Goal: Task Accomplishment & Management: Manage account settings

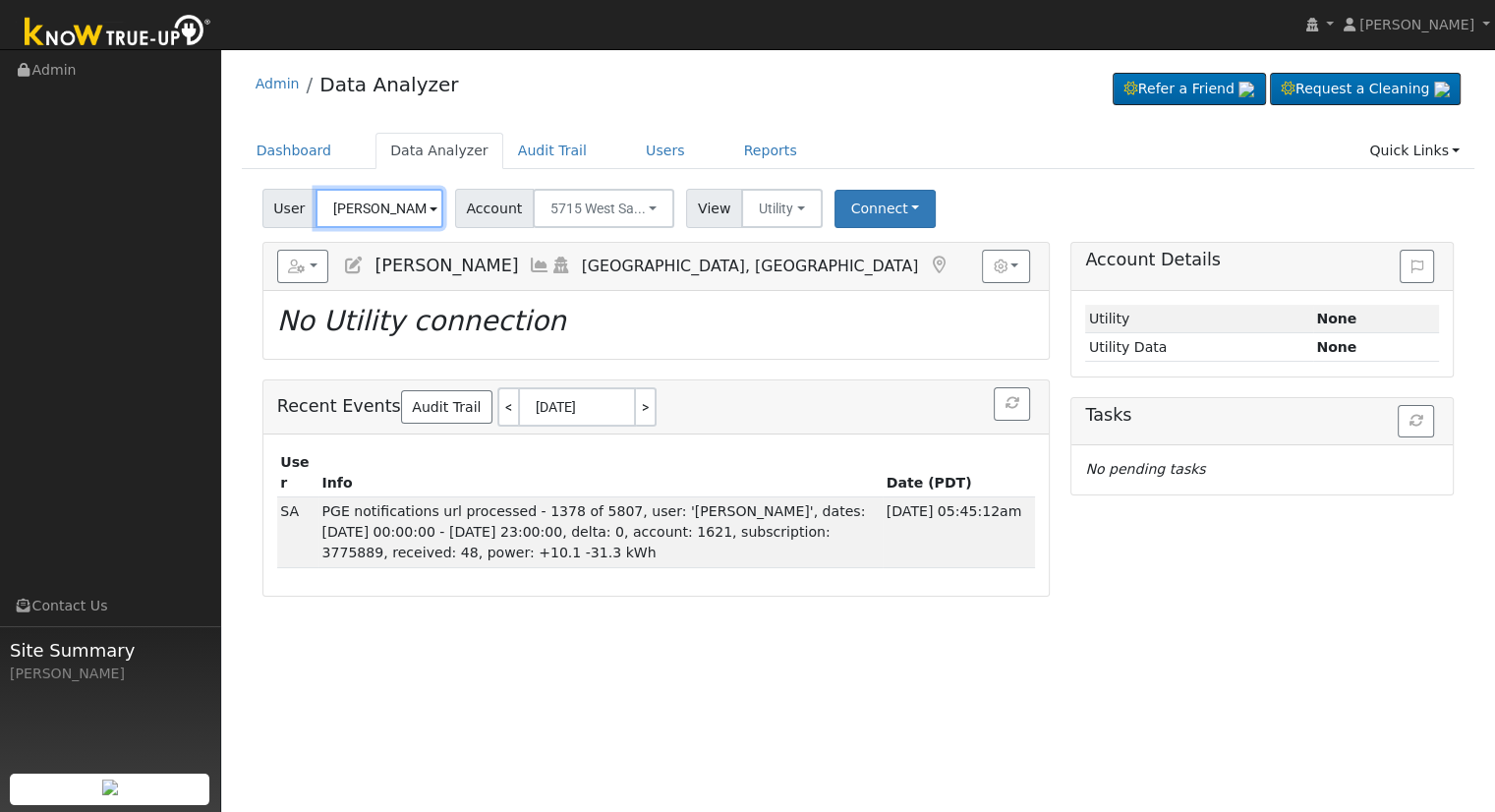
click at [385, 209] on input "[PERSON_NAME]" at bounding box center [379, 208] width 128 height 40
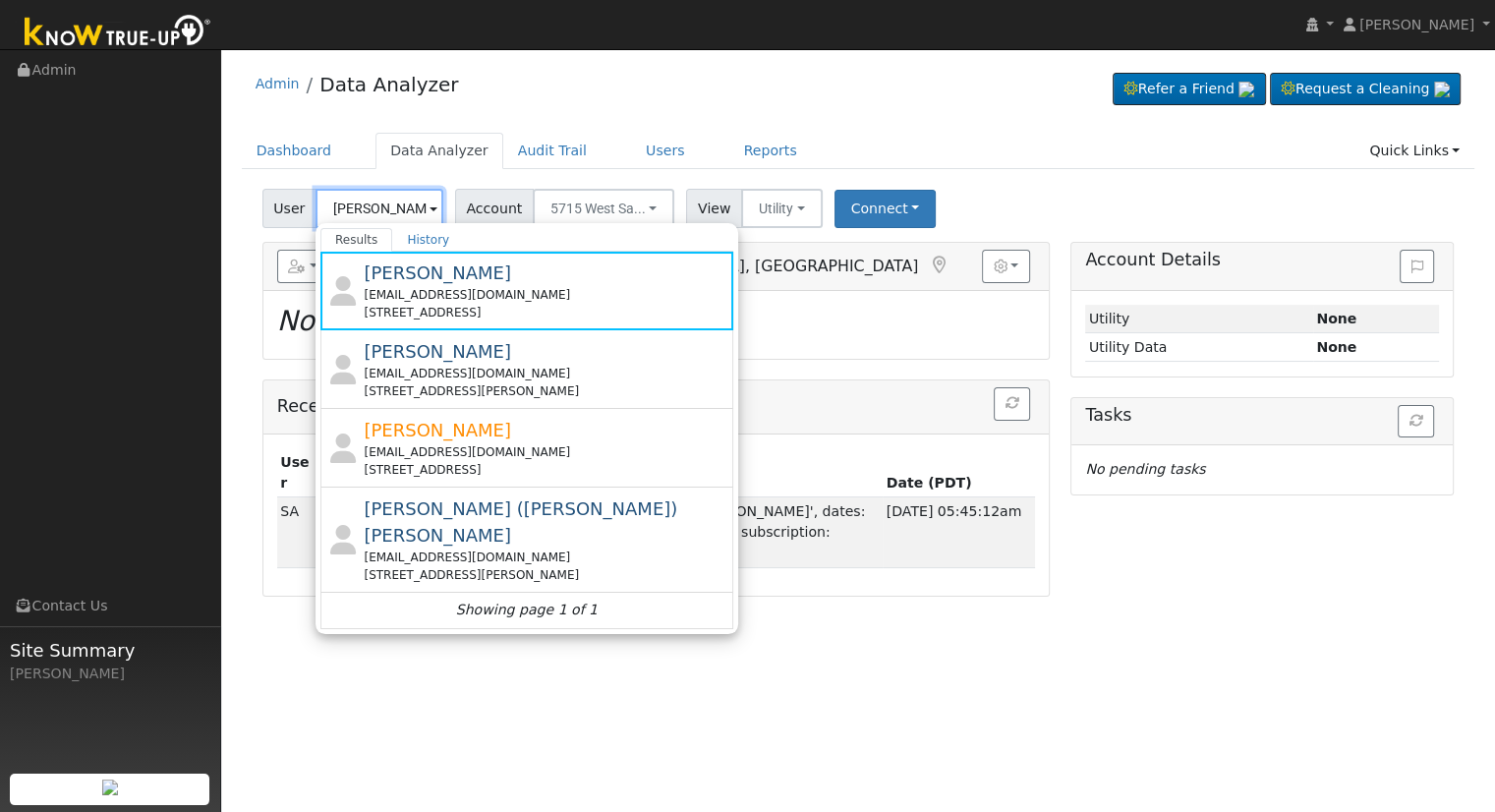
click at [385, 211] on input "[PERSON_NAME]" at bounding box center [379, 208] width 128 height 40
paste input "[EMAIL_ADDRESS][DOMAIN_NAME]"
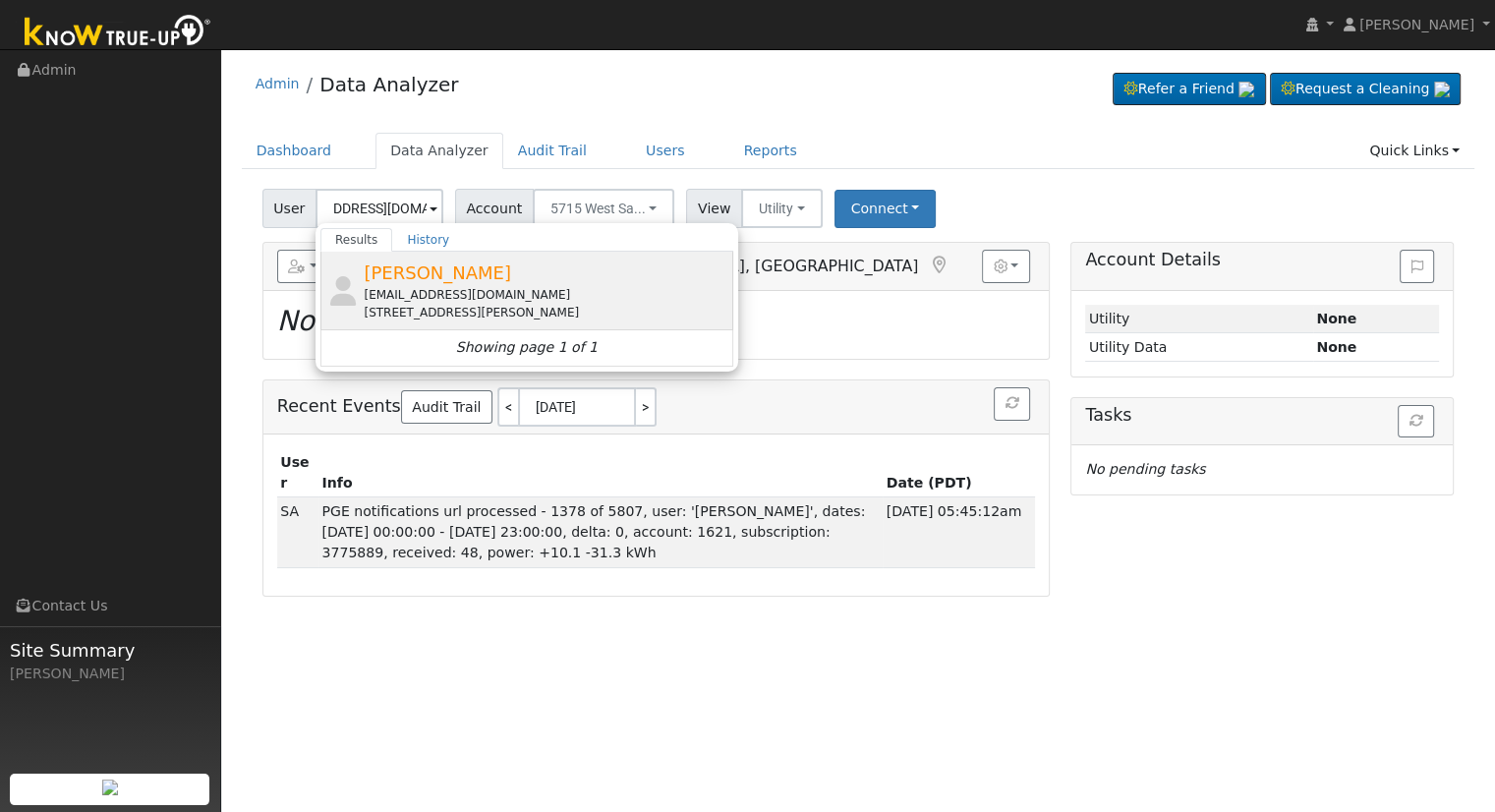
click at [421, 305] on div "[STREET_ADDRESS][PERSON_NAME]" at bounding box center [545, 313] width 364 height 18
type input "[PERSON_NAME]"
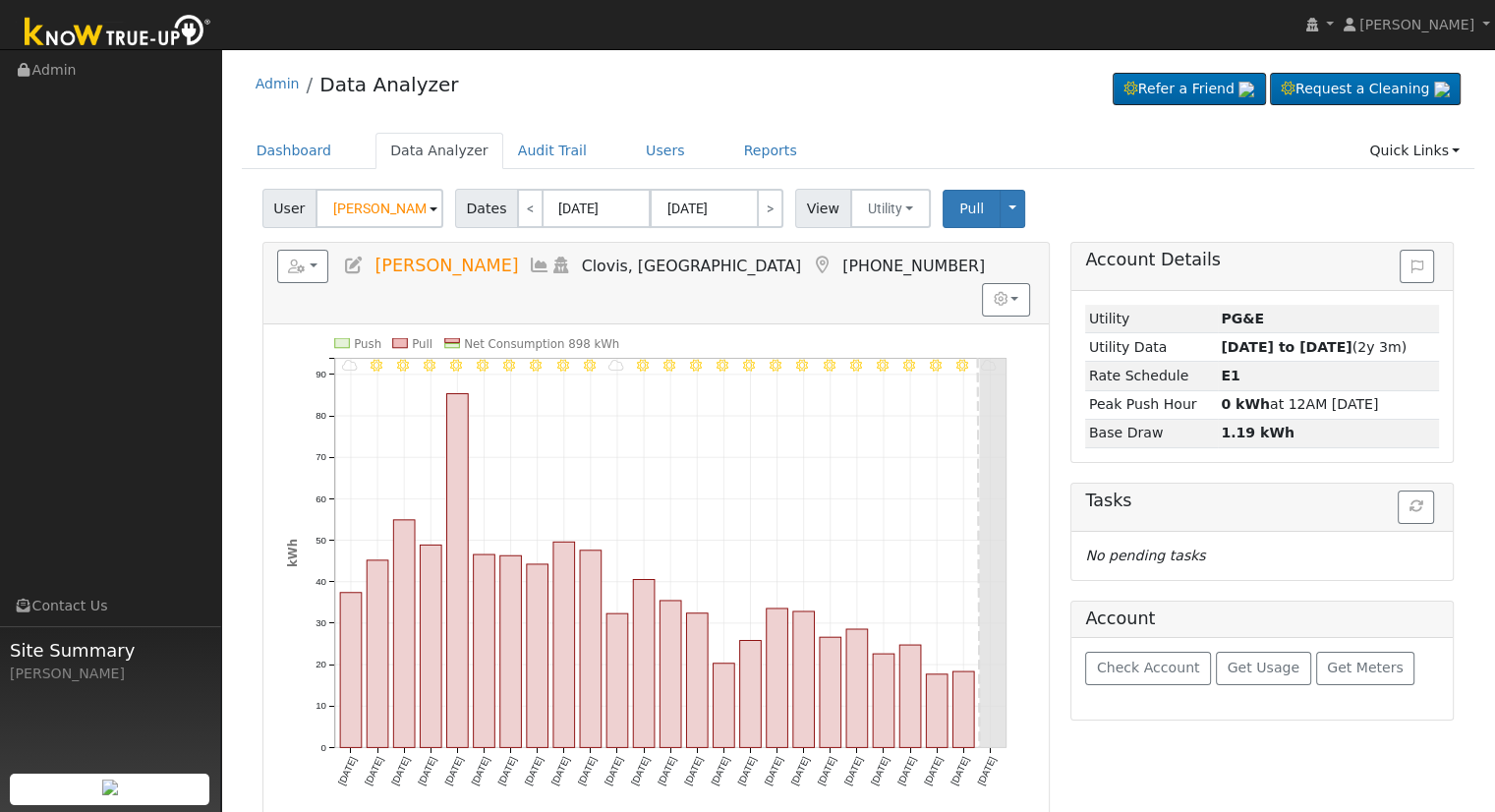
click at [350, 257] on icon at bounding box center [353, 265] width 22 height 18
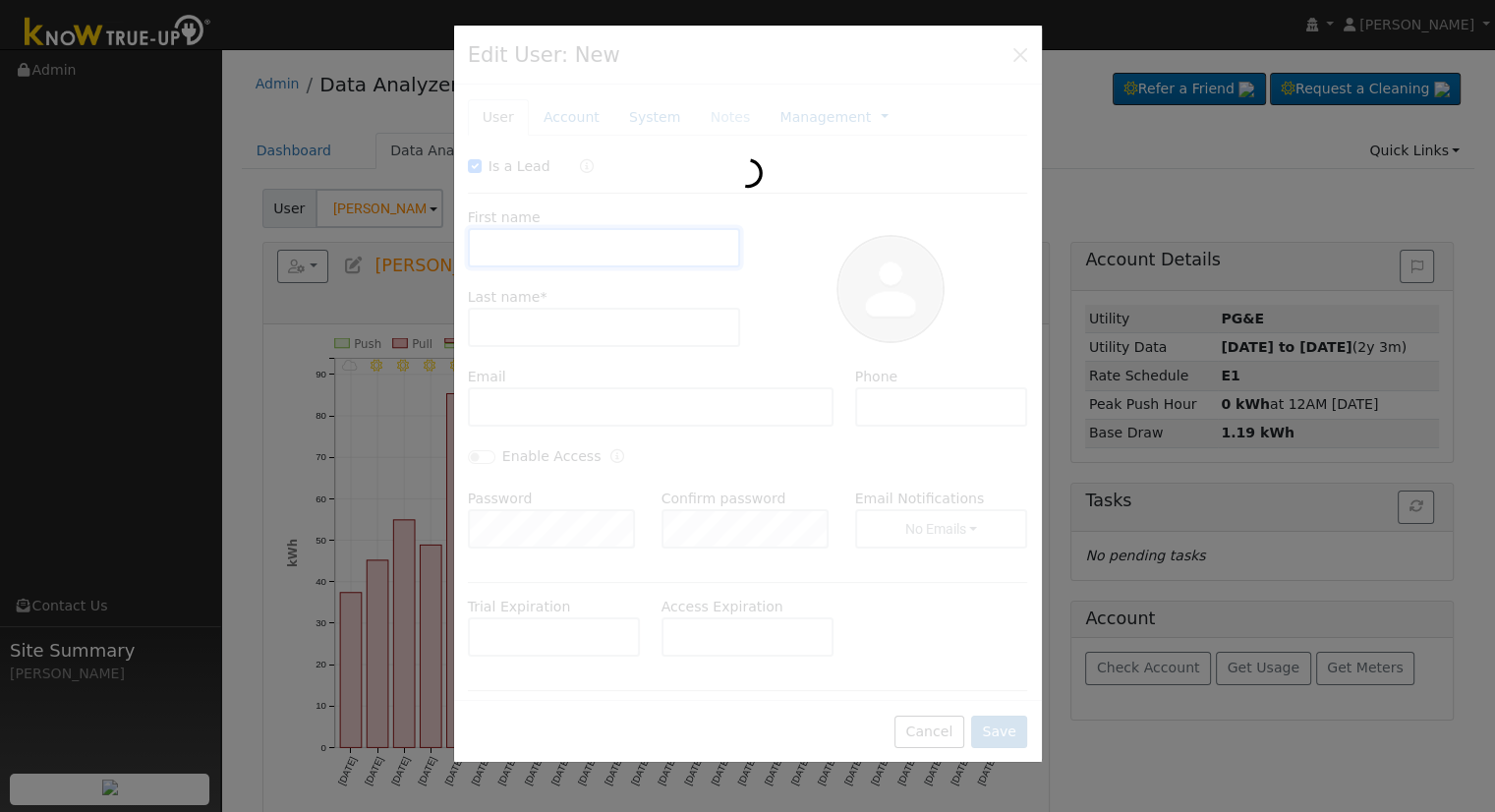
checkbox input "true"
type input "[PERSON_NAME]"
type input "[EMAIL_ADDRESS][DOMAIN_NAME]"
type input "[PHONE_NUMBER]"
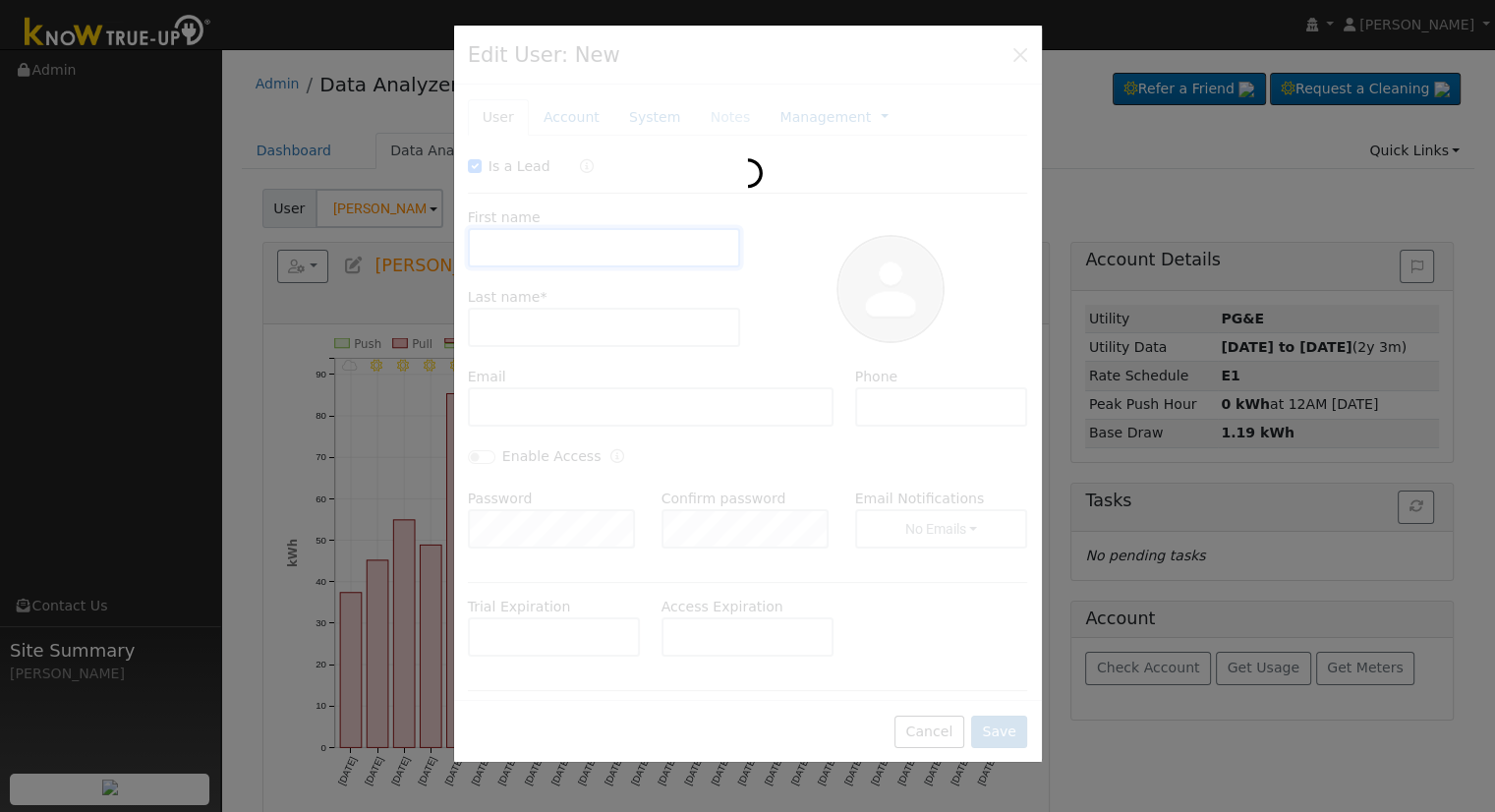
checkbox input "false"
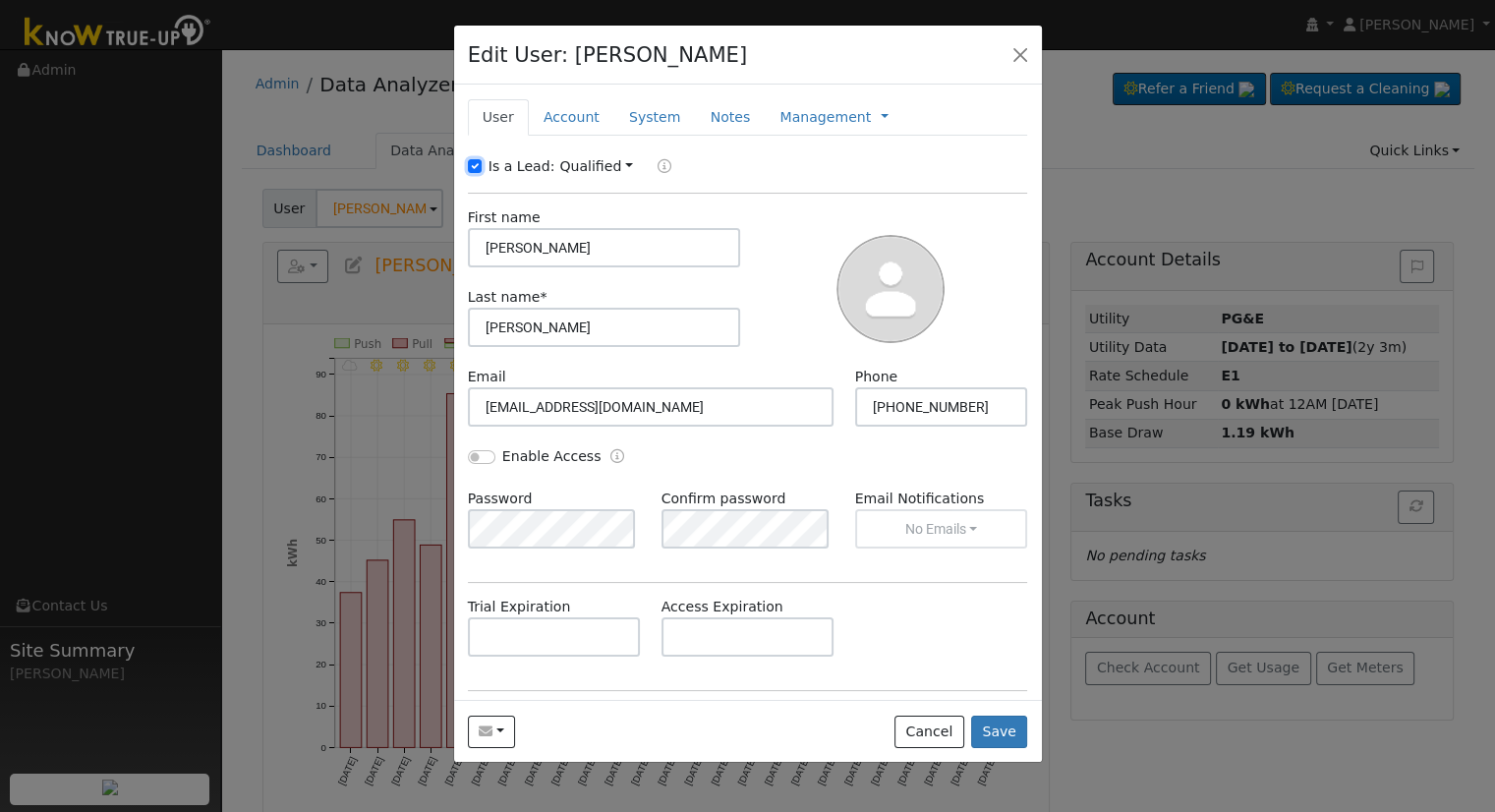
click at [475, 169] on input "Is a Lead:" at bounding box center [475, 166] width 14 height 14
checkbox input "false"
click at [474, 453] on input "Enable Access" at bounding box center [481, 457] width 28 height 14
click at [476, 460] on input "Enable Access" at bounding box center [481, 457] width 28 height 14
checkbox input "false"
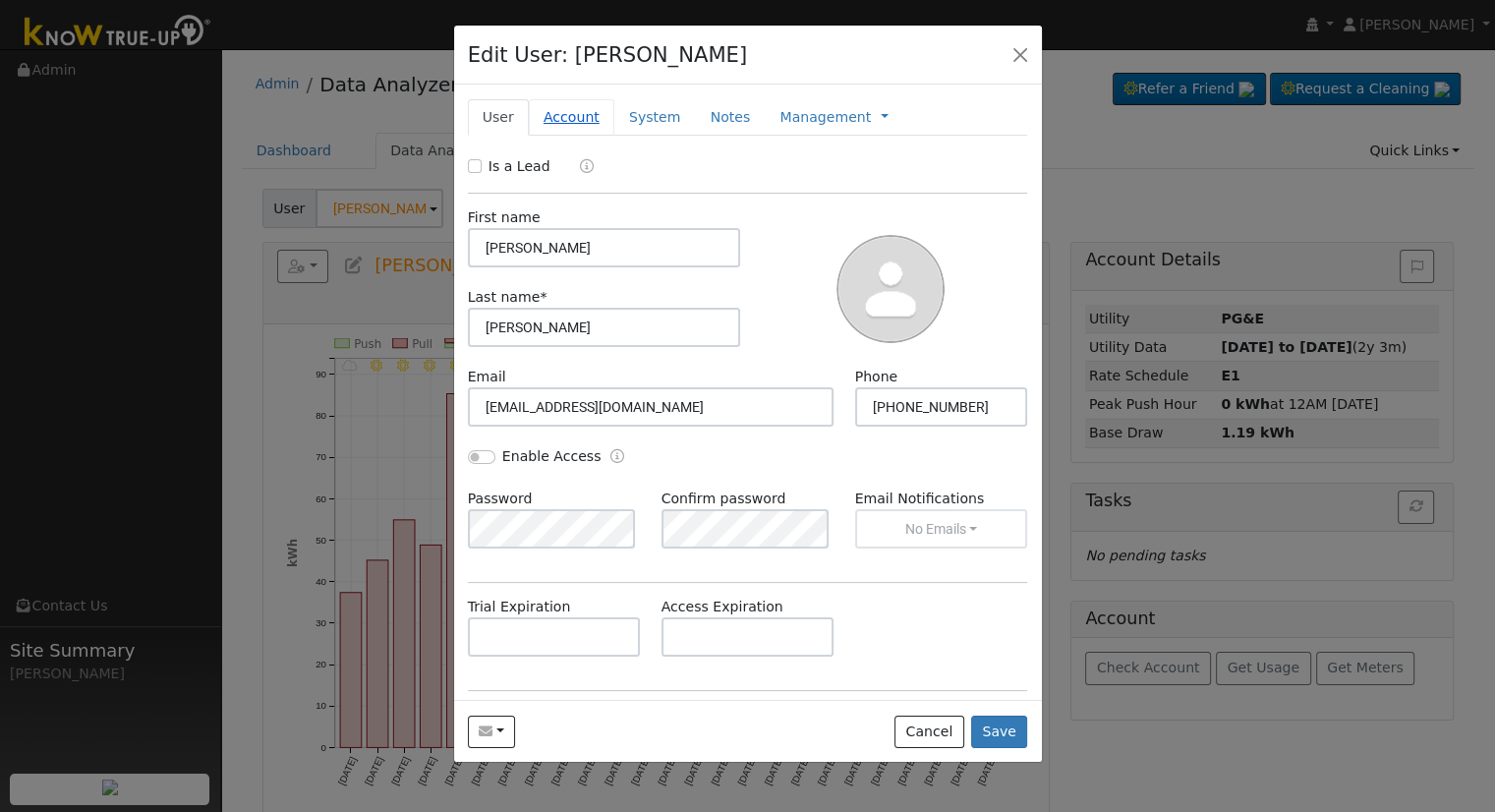
click at [551, 114] on link "Account" at bounding box center [572, 117] width 85 height 37
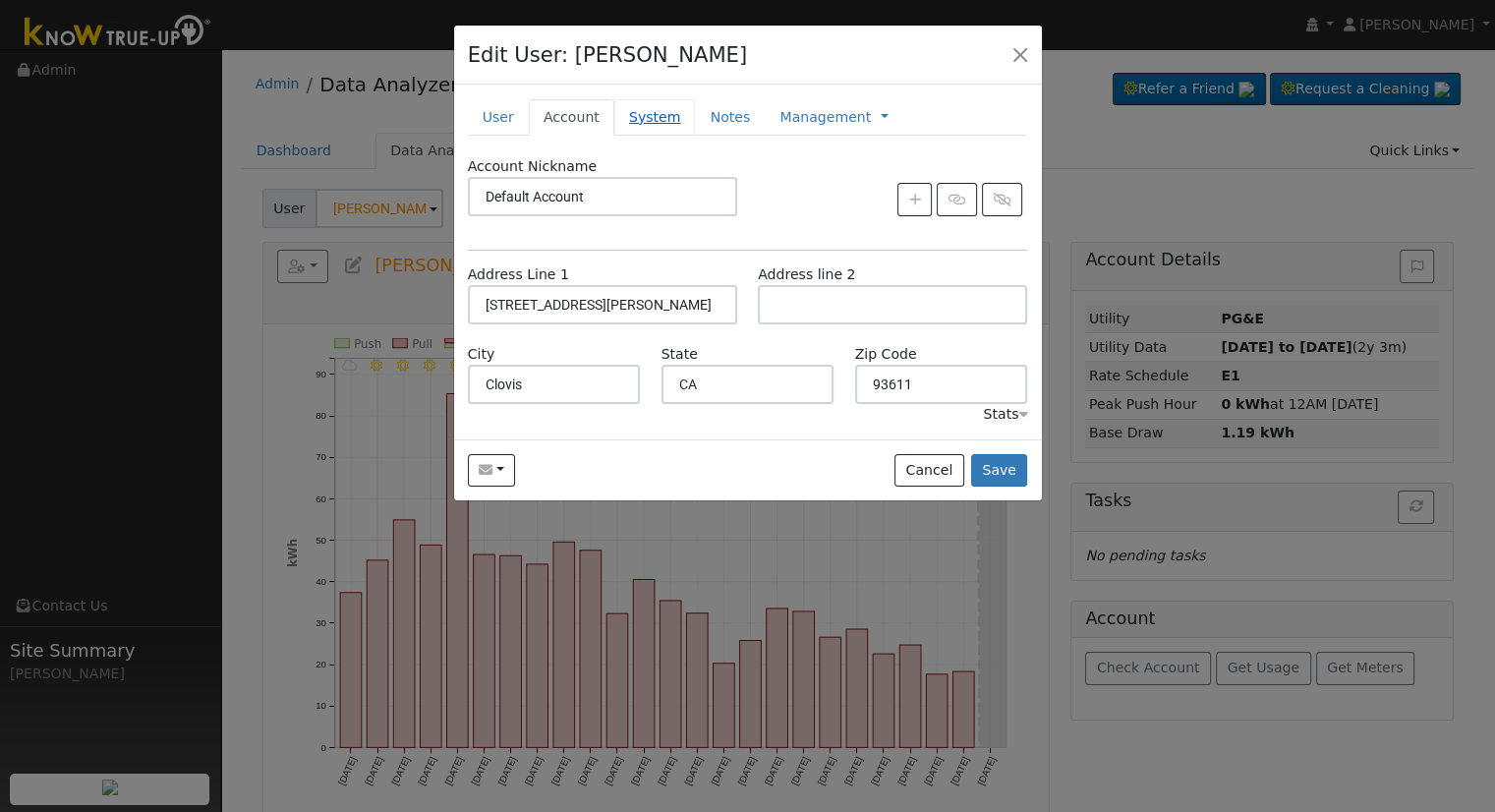
click at [638, 117] on link "System" at bounding box center [655, 117] width 81 height 37
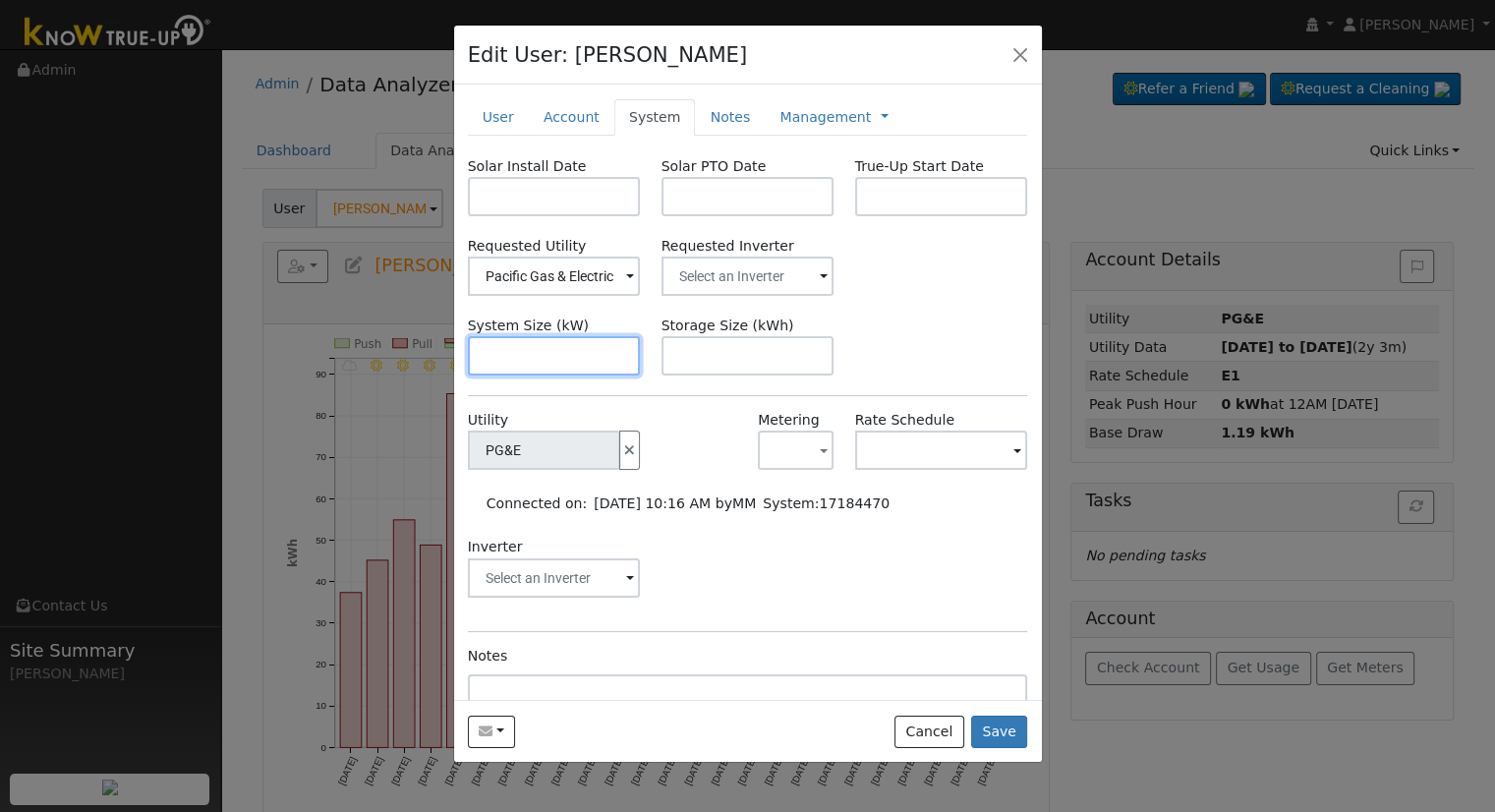
click at [562, 362] on input "text" at bounding box center [554, 356] width 173 height 40
paste input "10.790"
type input "10.8"
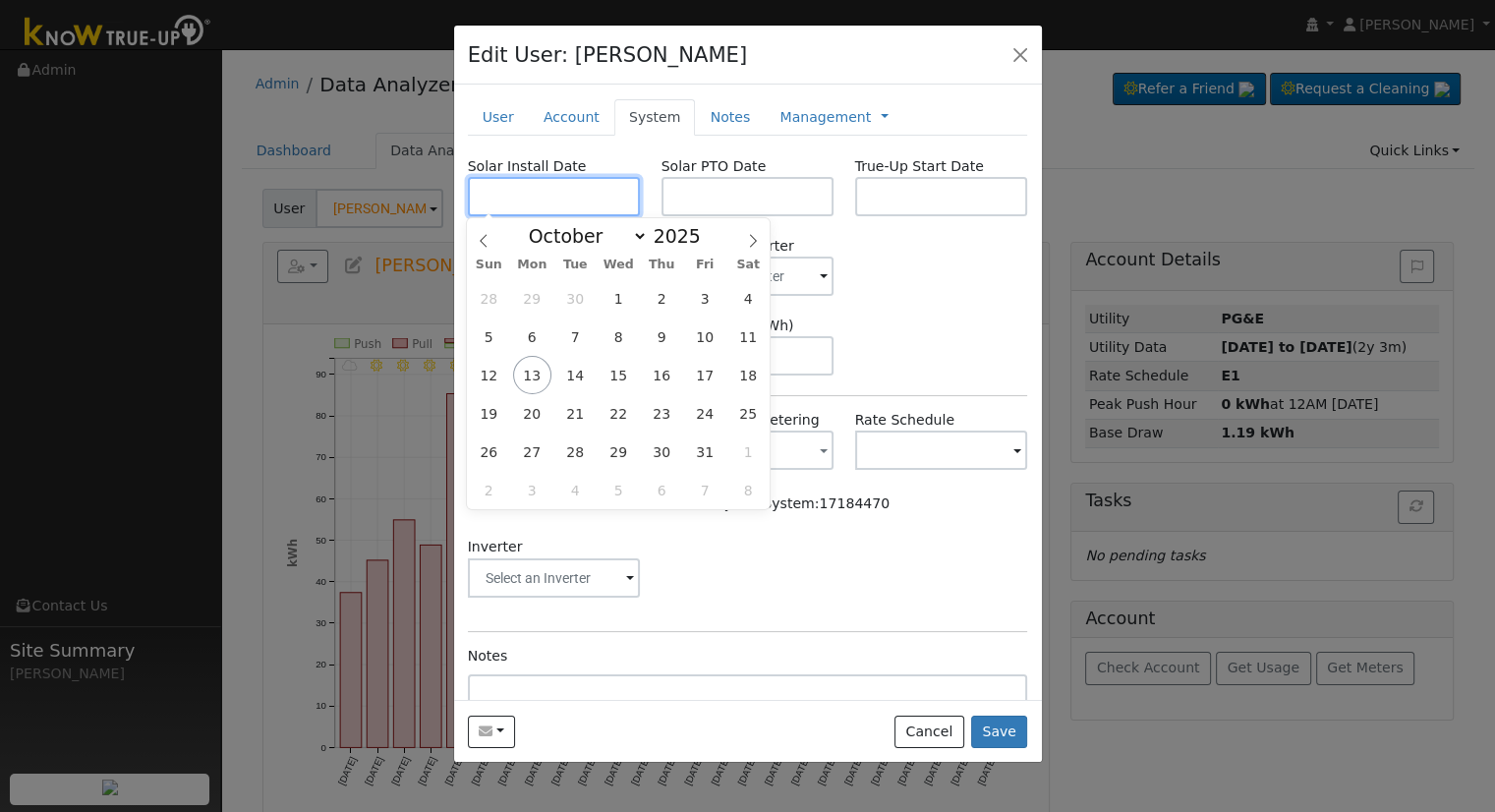
click at [620, 194] on input "text" at bounding box center [554, 197] width 173 height 40
paste input "[DATE]"
type input "[DATE]"
select select "8"
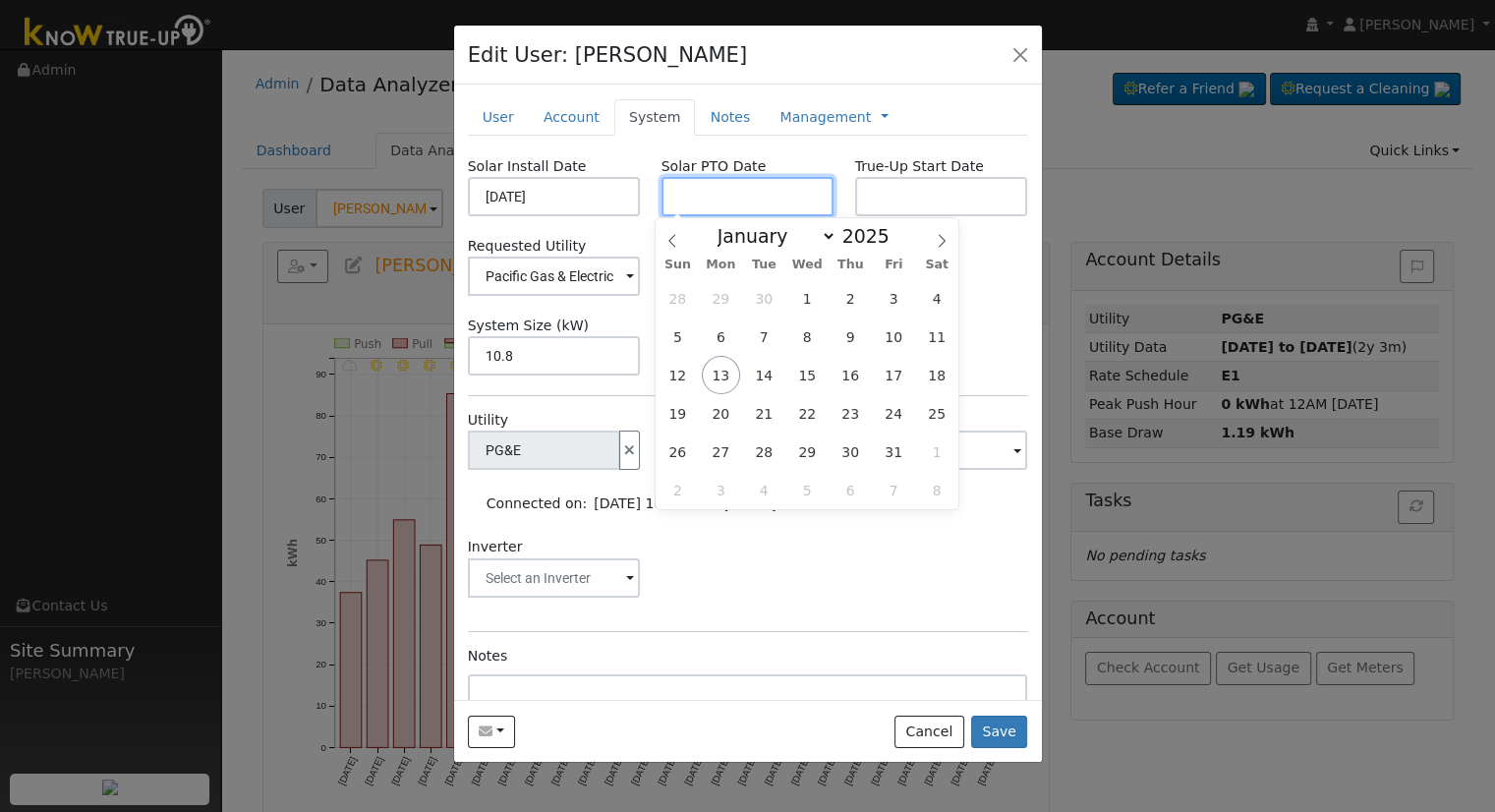
click at [778, 203] on input "text" at bounding box center [748, 197] width 173 height 40
paste input "[DATE]"
type input "[DATE]"
click at [993, 242] on div "Requested Utility Pacific Gas & Electric Requested Inverter" at bounding box center [747, 266] width 581 height 60
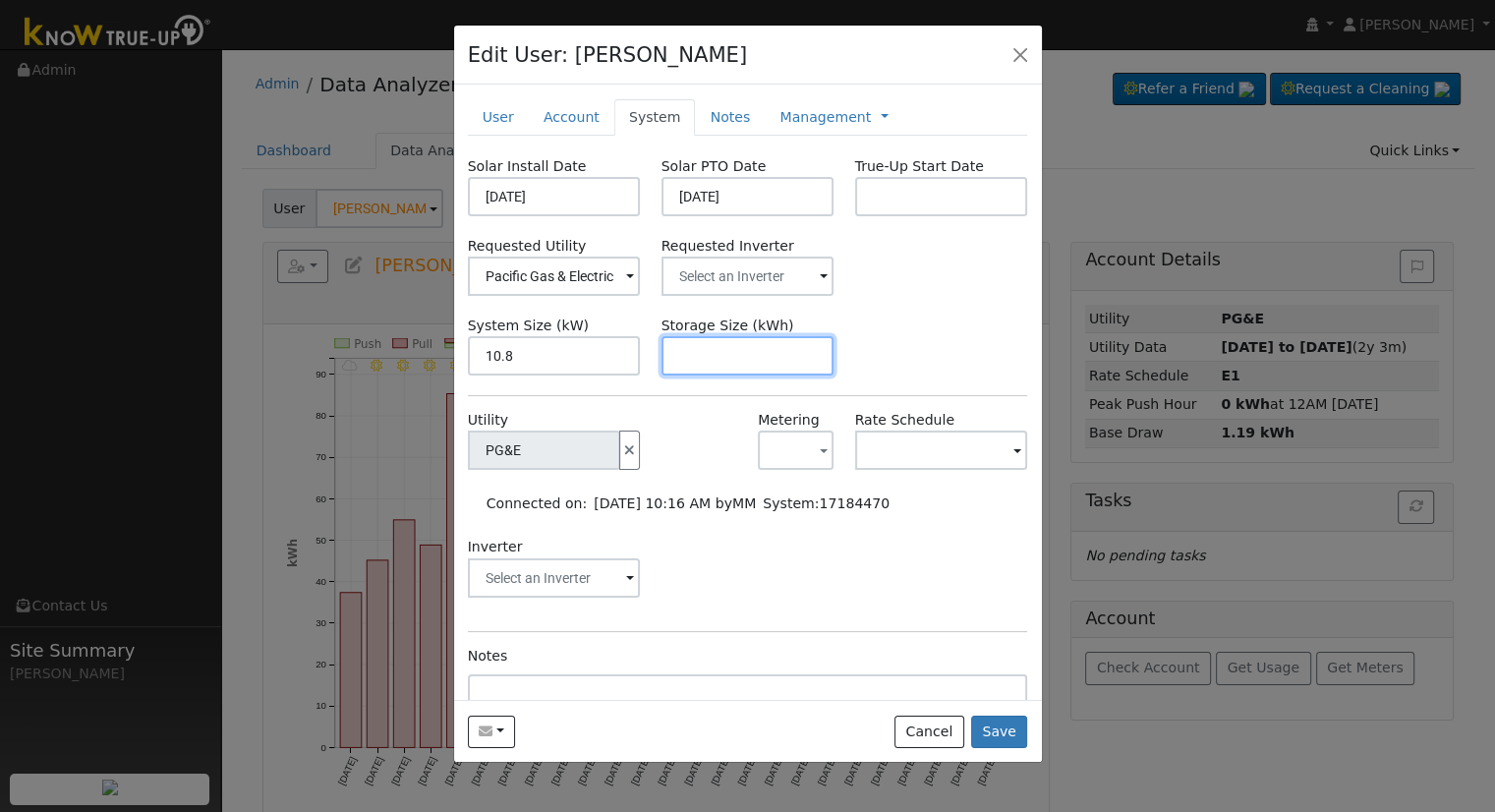
click at [769, 338] on input "text" at bounding box center [748, 356] width 173 height 40
click at [736, 365] on input "text" at bounding box center [748, 356] width 173 height 40
paste input "20.00"
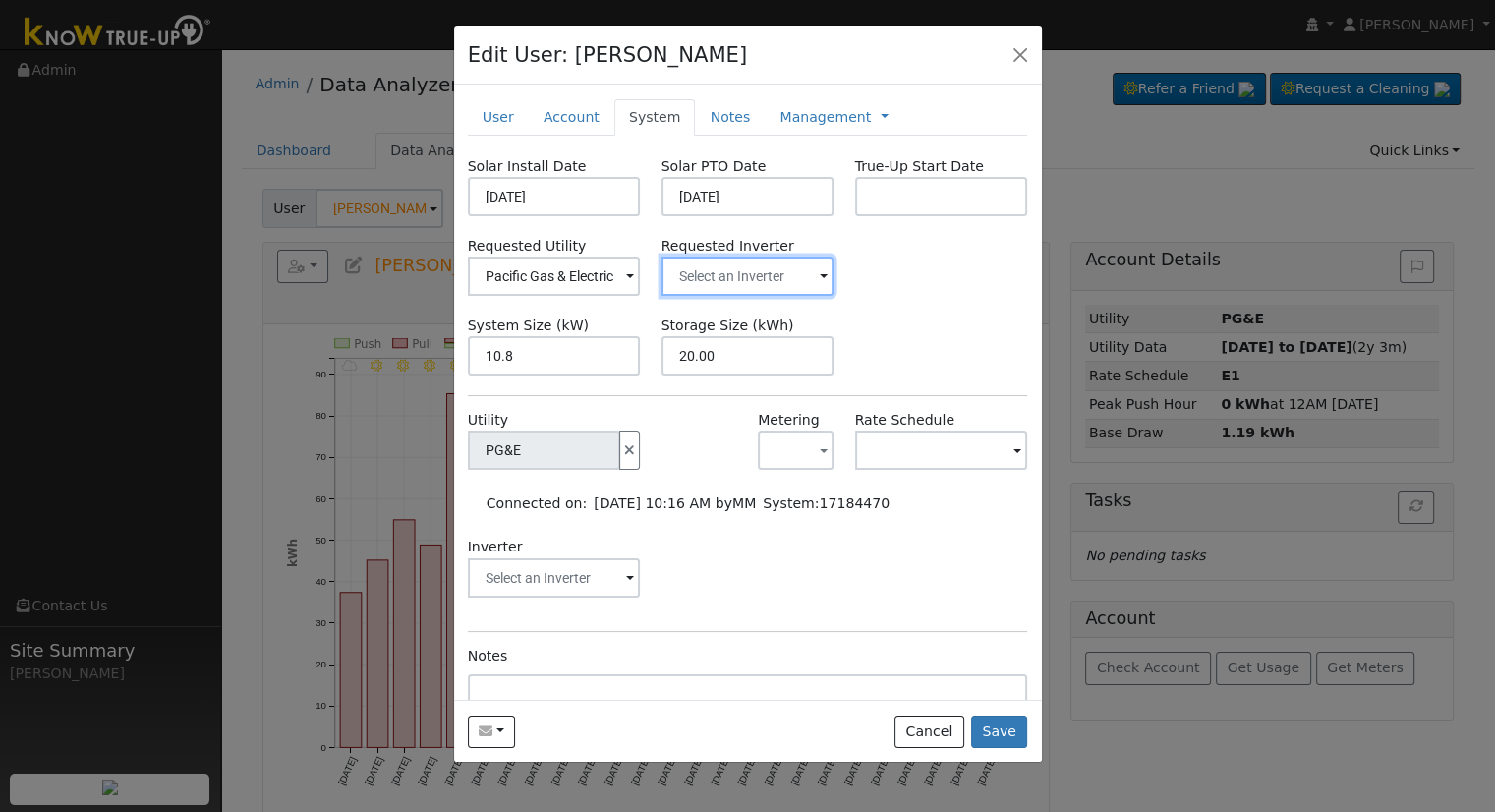
type input "20"
click at [800, 267] on input "text" at bounding box center [748, 276] width 173 height 40
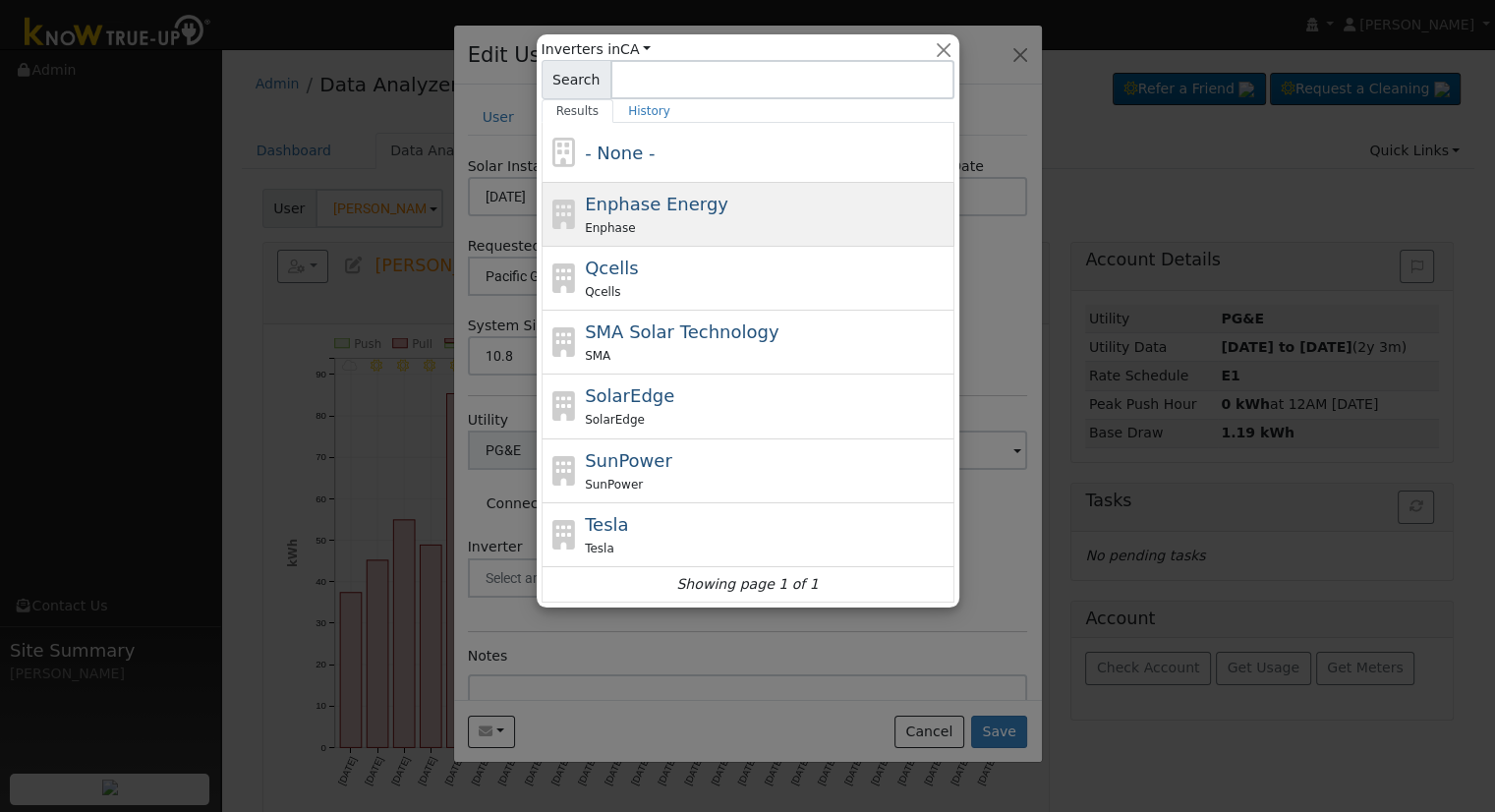
click at [745, 205] on div "Enphase Energy Enphase" at bounding box center [766, 214] width 364 height 48
type input "Enphase Energy"
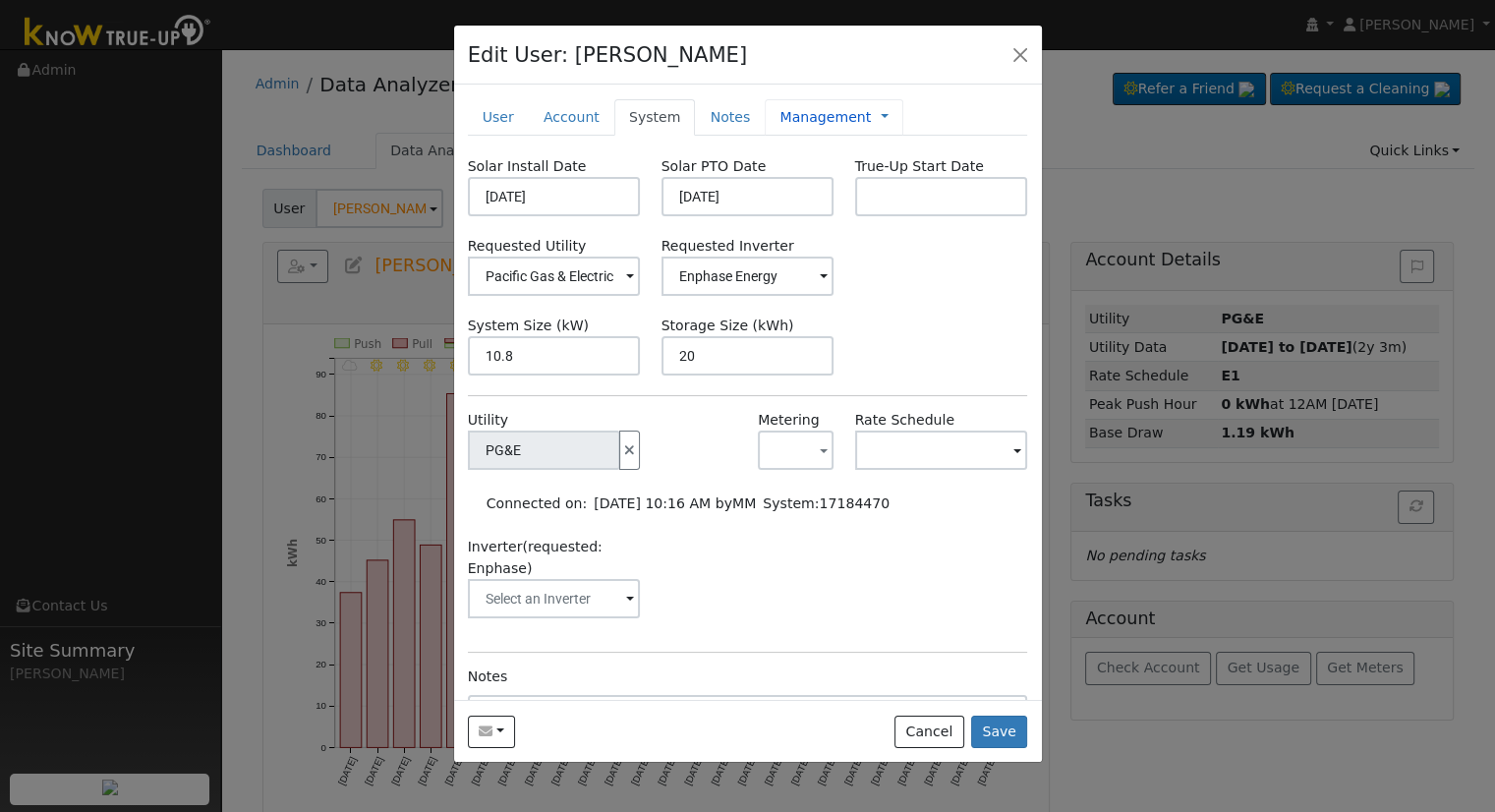
click at [785, 108] on link "Management" at bounding box center [825, 117] width 91 height 21
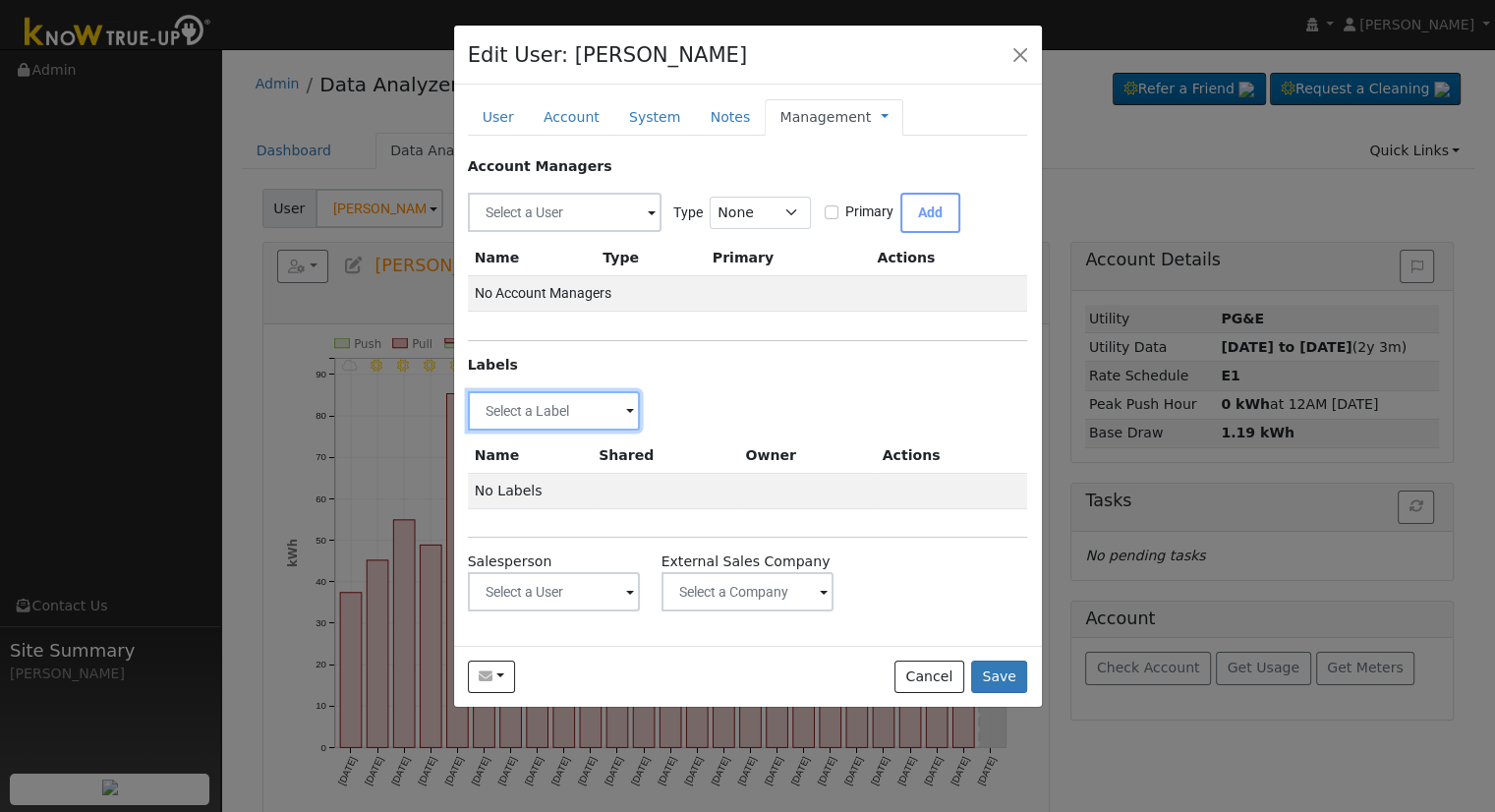
click at [564, 415] on input "text" at bounding box center [554, 411] width 173 height 40
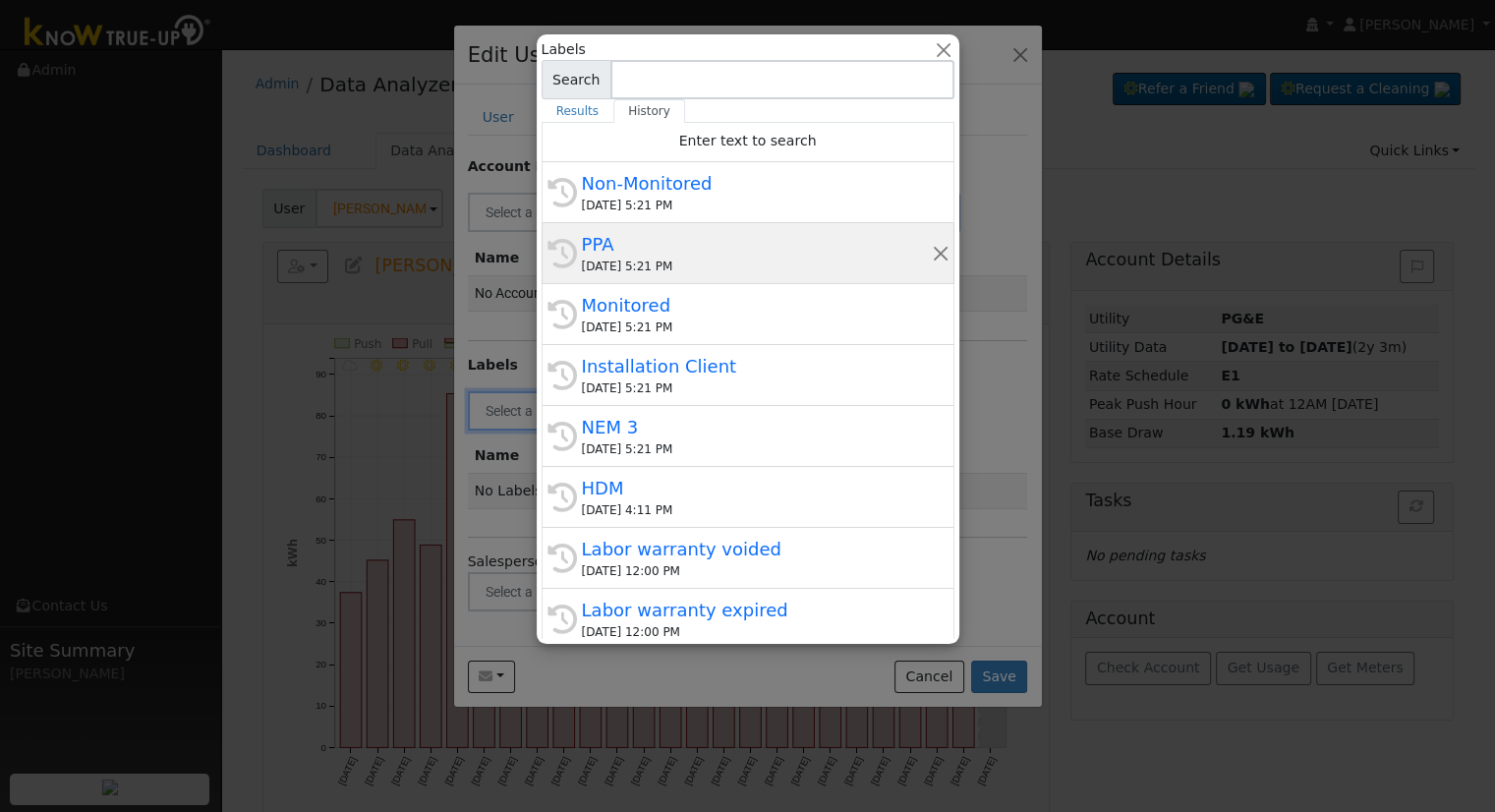
click at [627, 240] on div "PPA" at bounding box center [756, 244] width 349 height 27
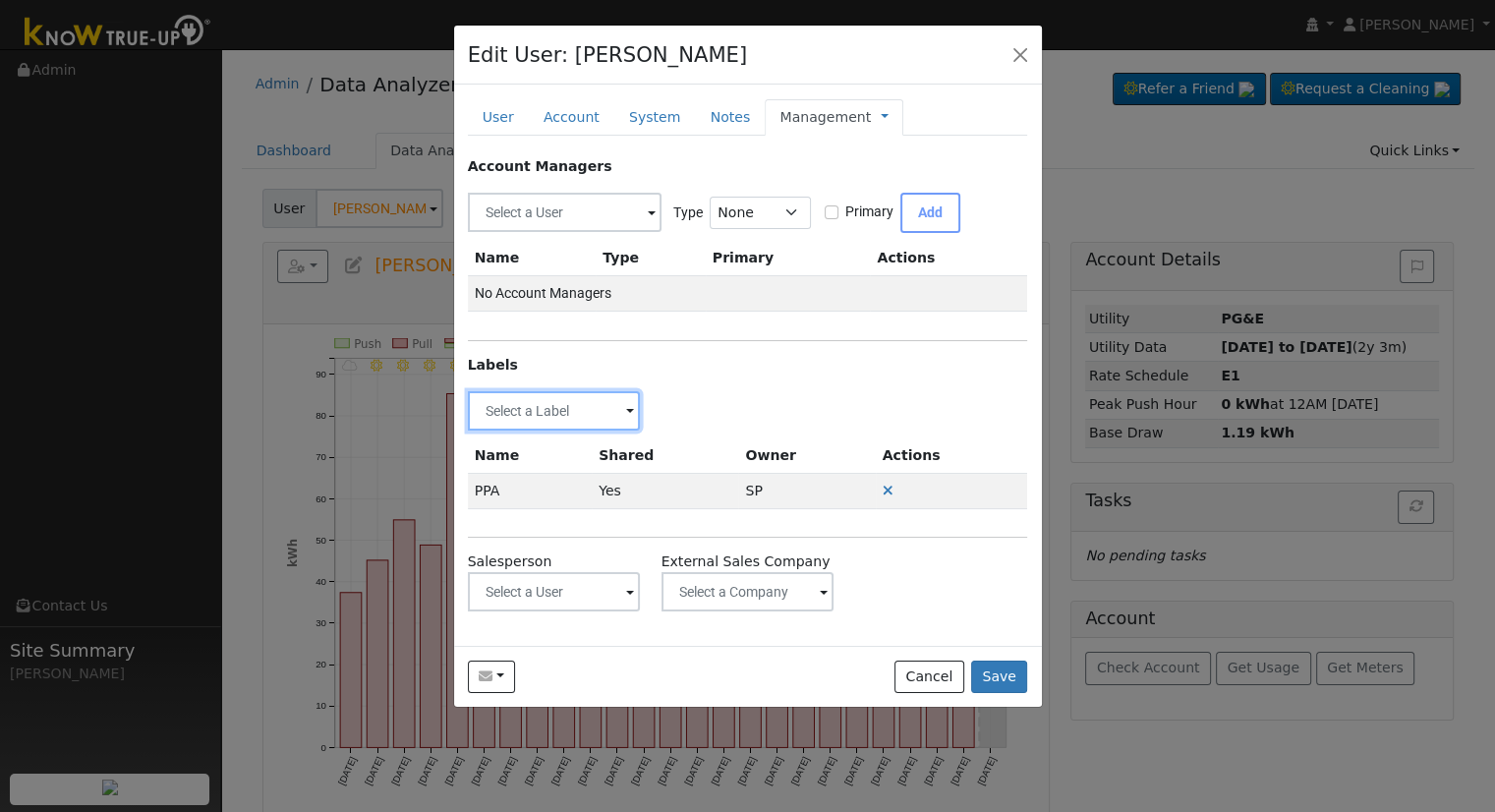
click at [551, 403] on input "text" at bounding box center [554, 411] width 173 height 40
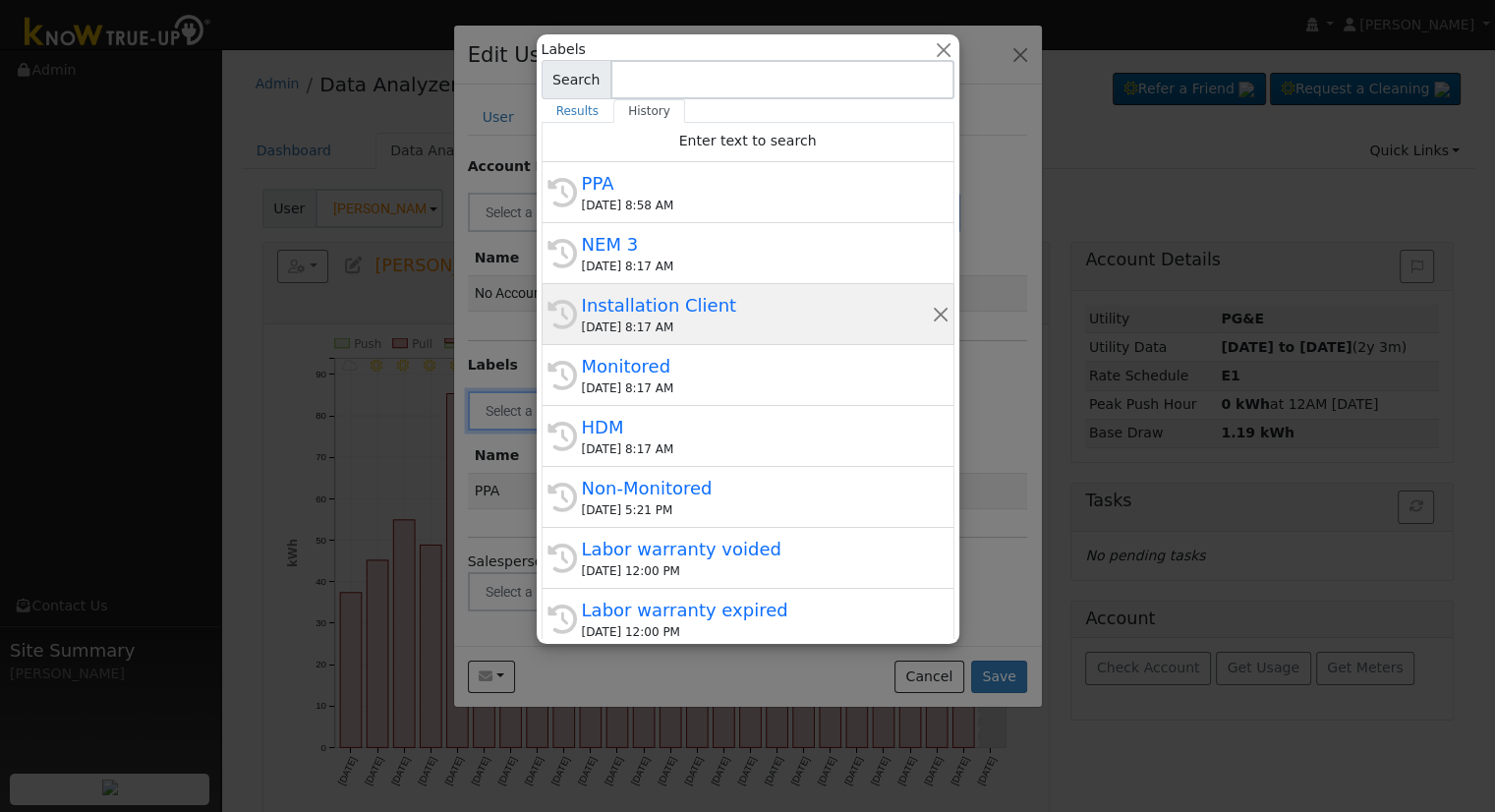
click at [675, 321] on div "[DATE] 8:17 AM" at bounding box center [756, 328] width 349 height 18
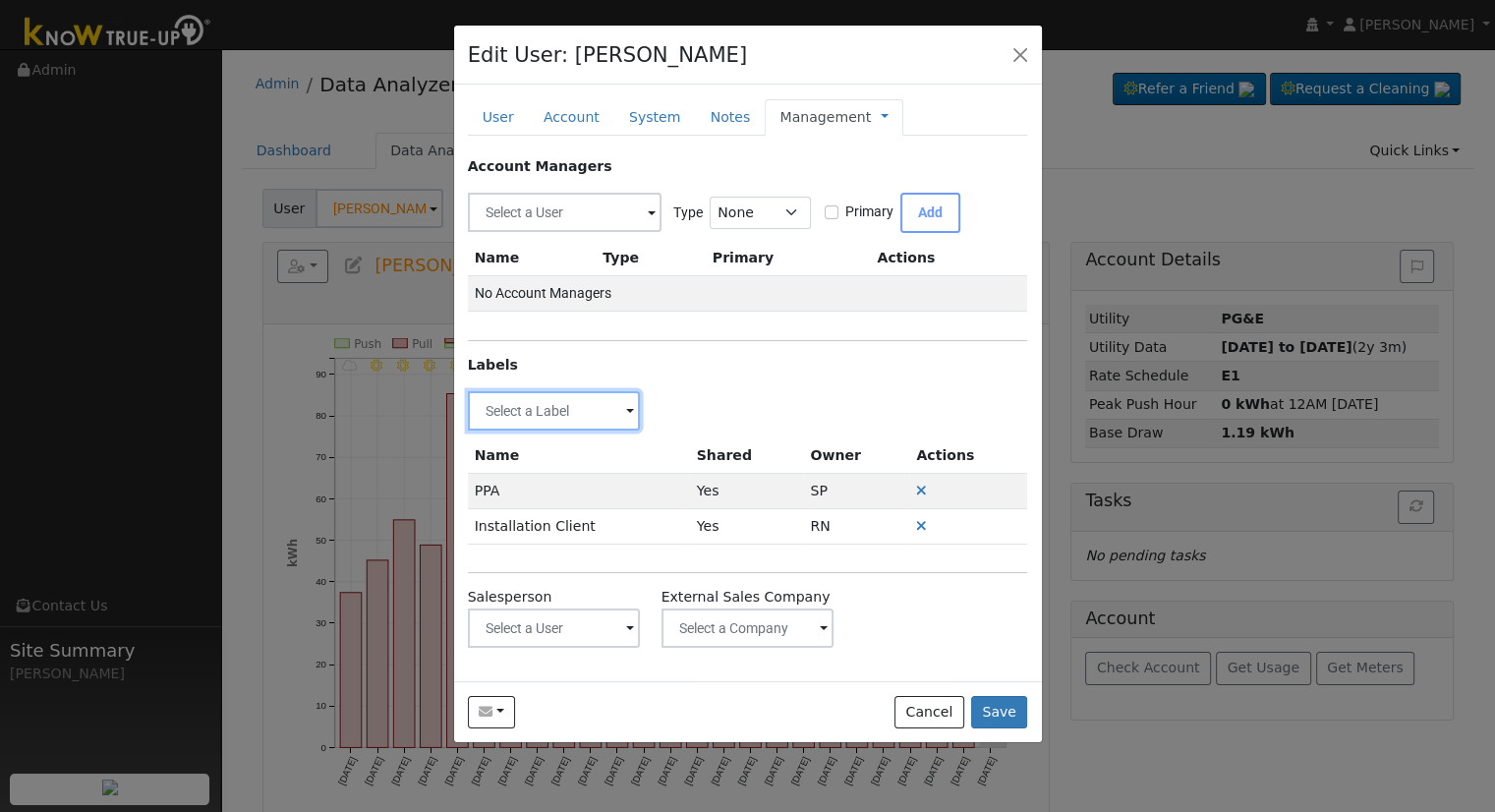
click at [574, 395] on input "text" at bounding box center [554, 411] width 173 height 40
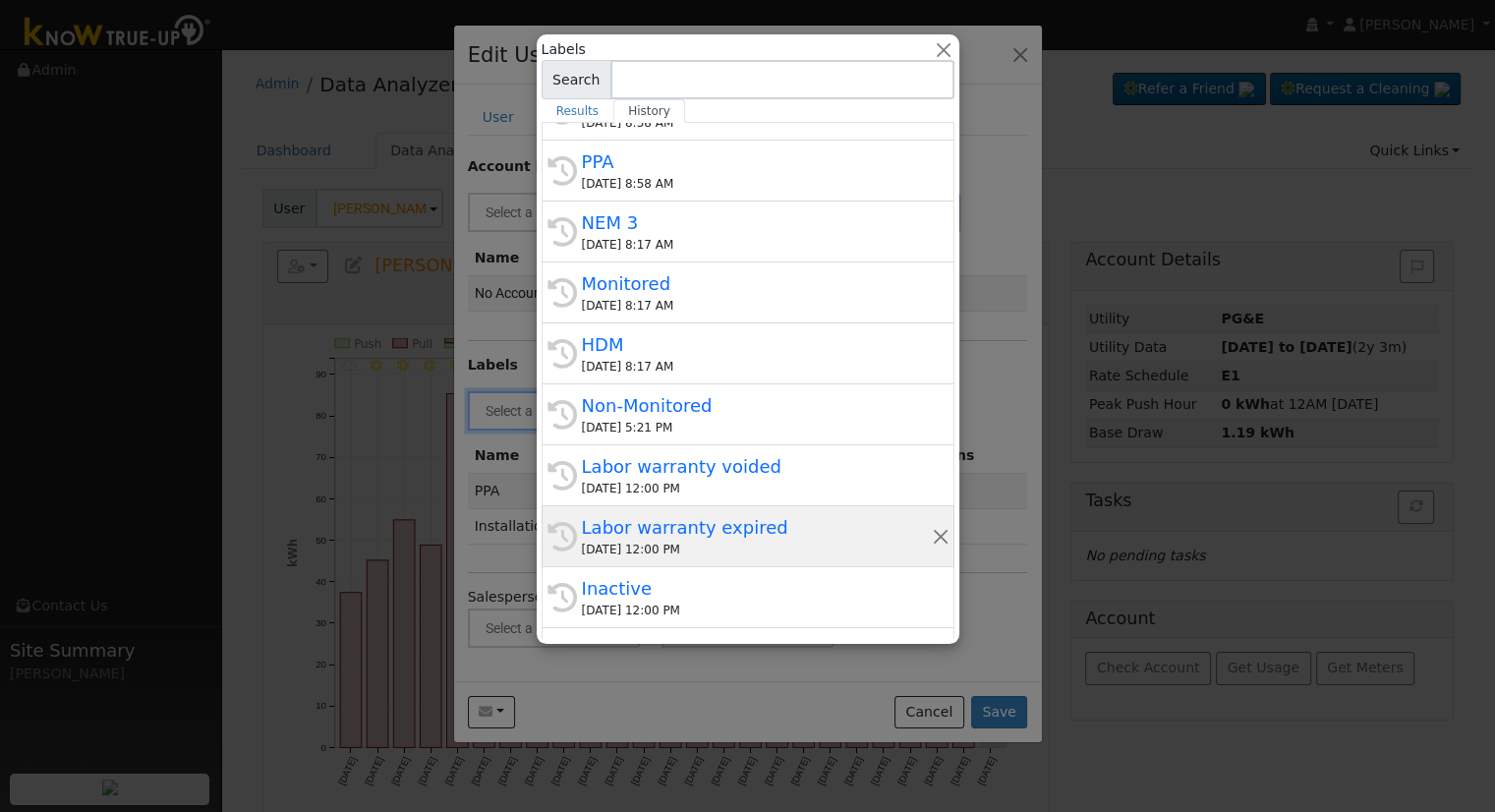
scroll to position [197, 0]
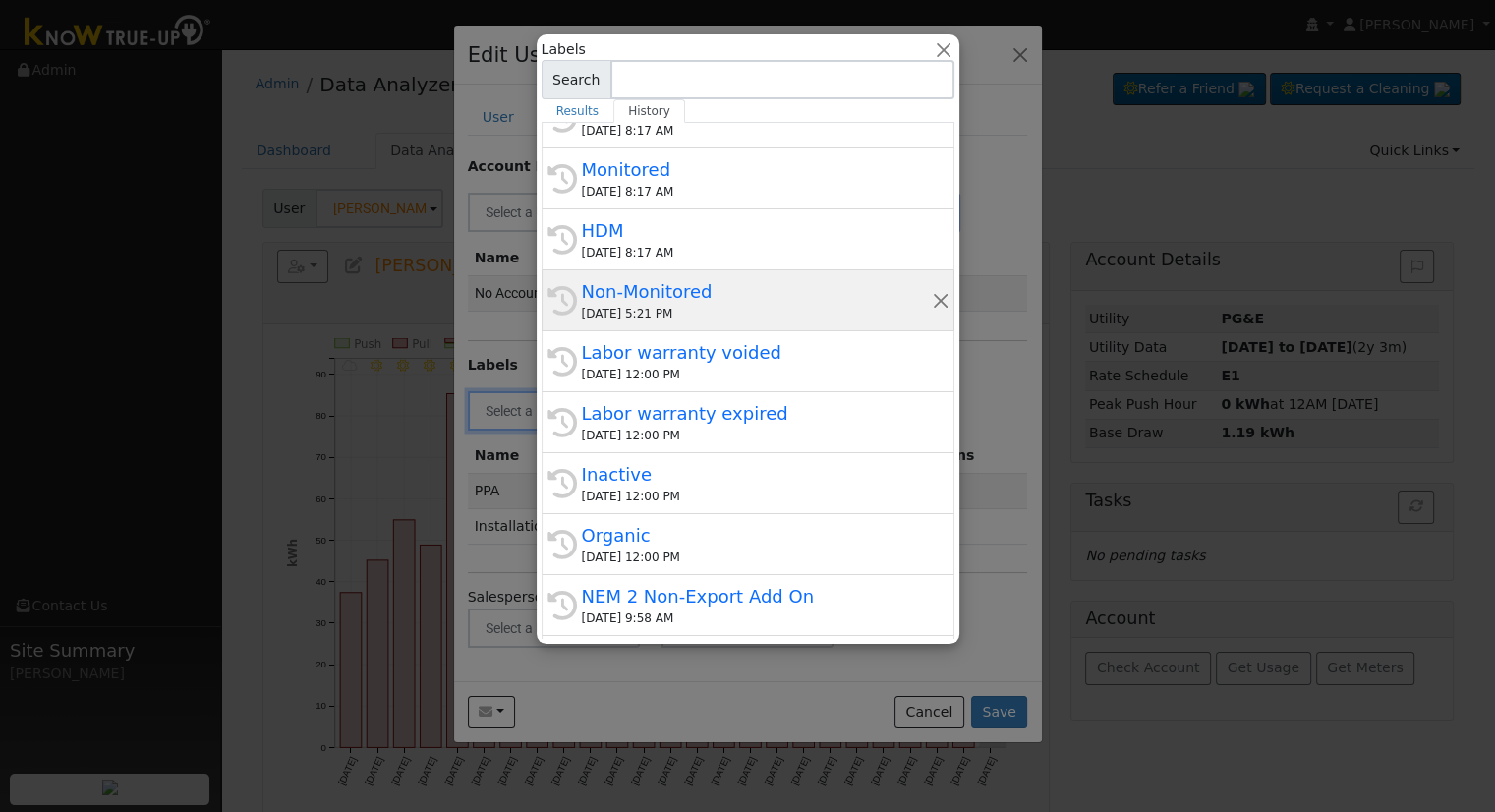
click at [686, 321] on div "History Non-Monitored [DATE] 5:21 PM" at bounding box center [748, 300] width 413 height 61
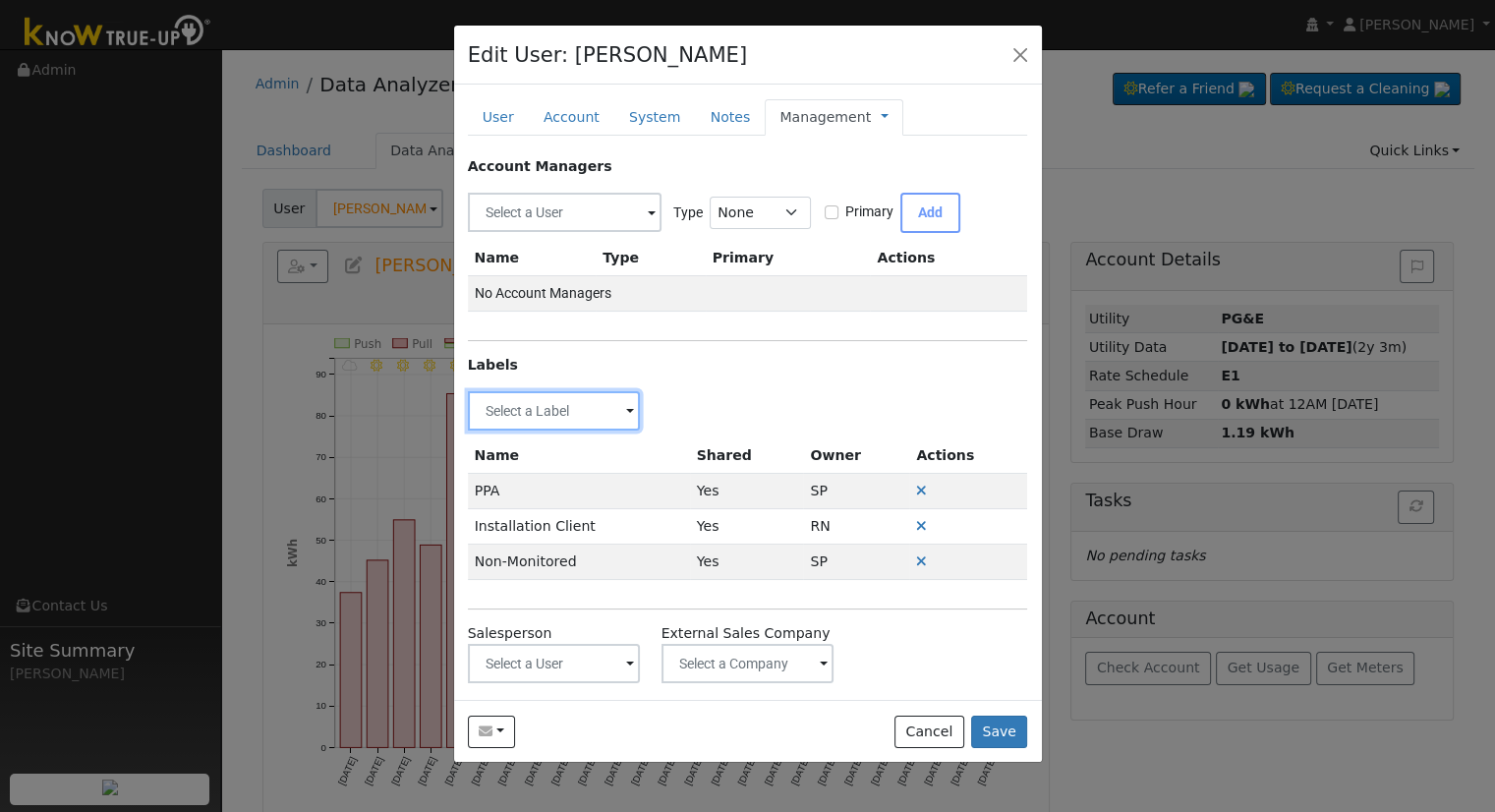
click at [606, 419] on input "text" at bounding box center [554, 411] width 173 height 40
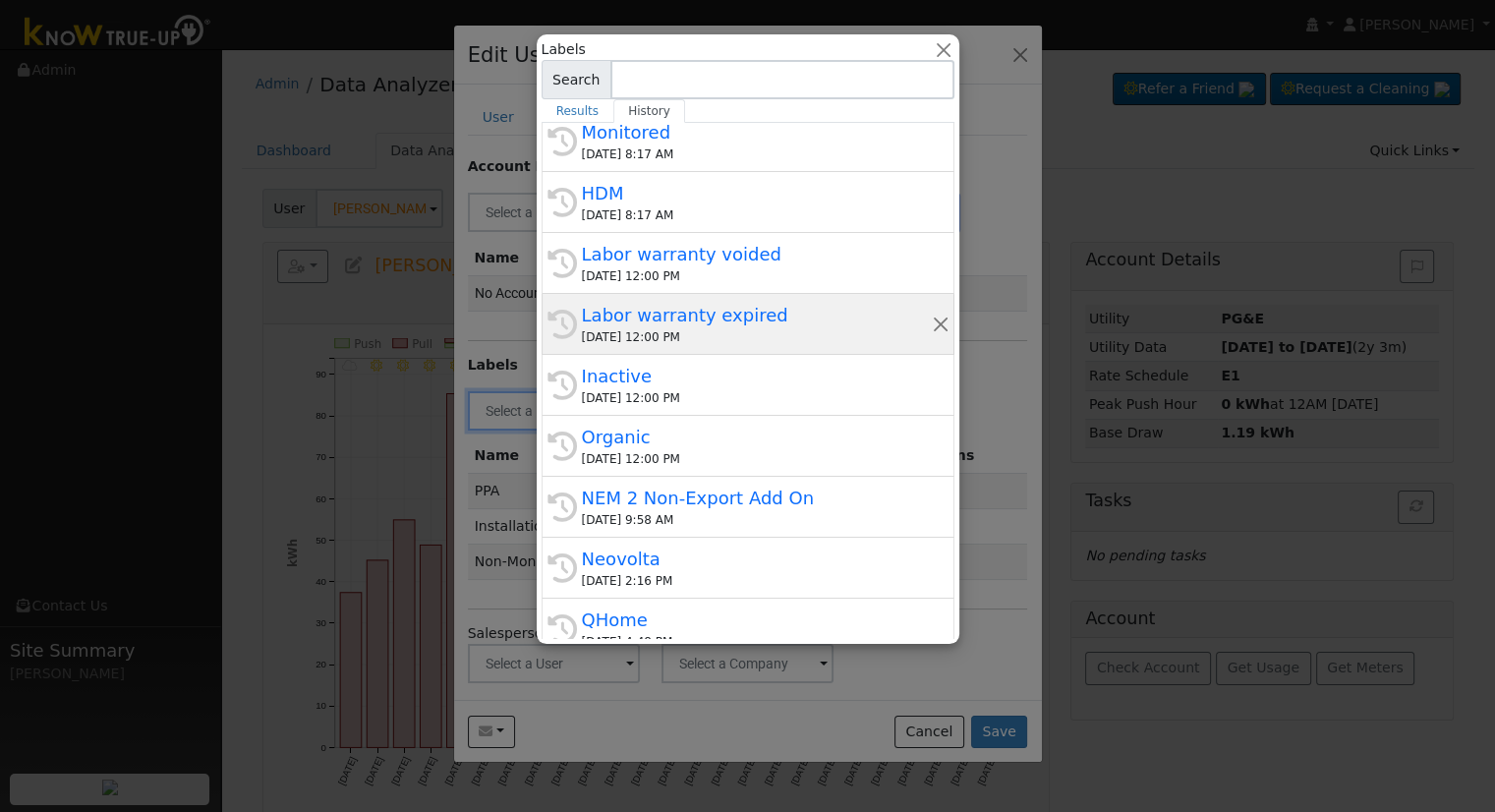
scroll to position [373, 0]
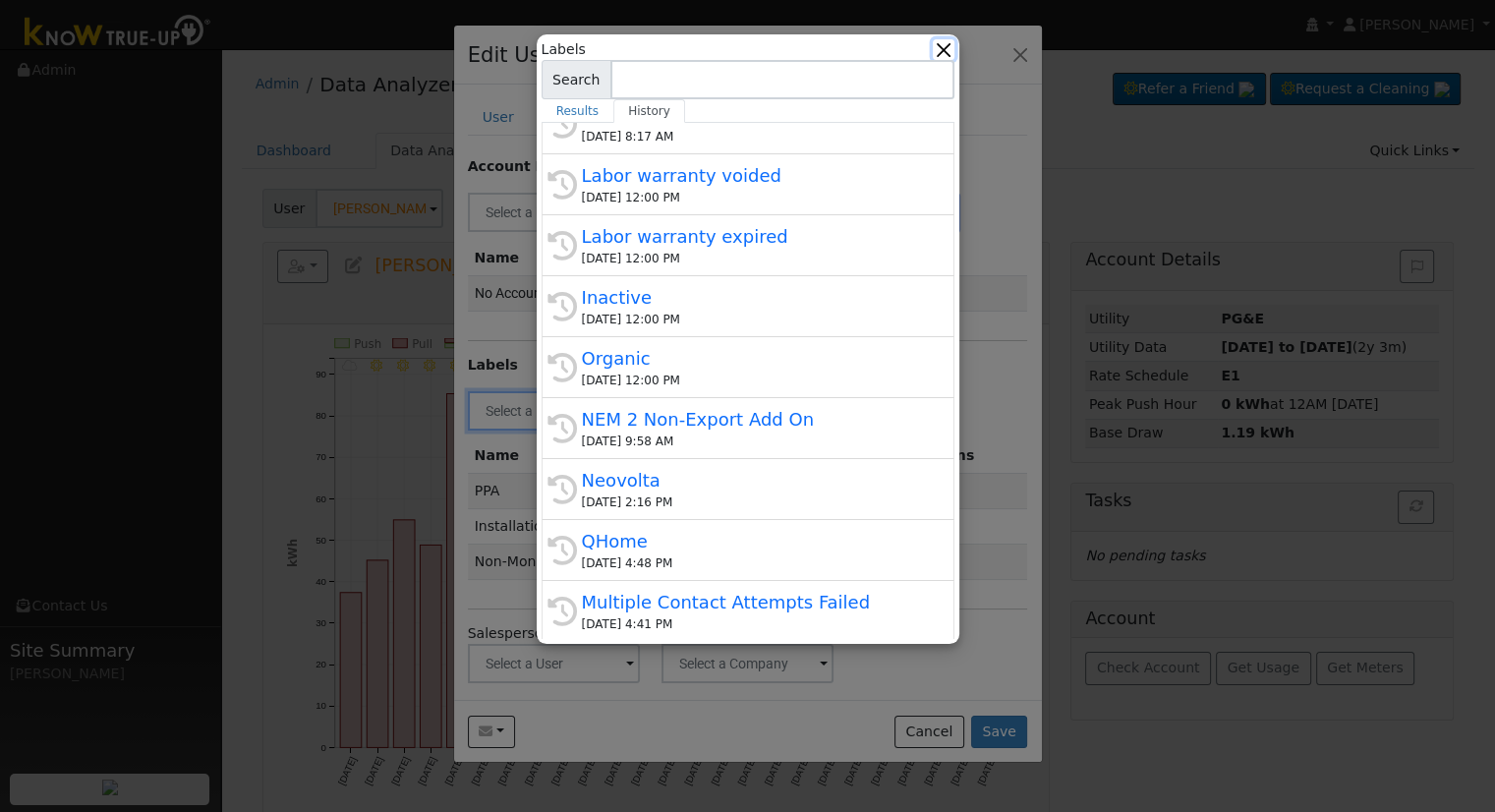
click at [939, 53] on button "button" at bounding box center [942, 50] width 21 height 21
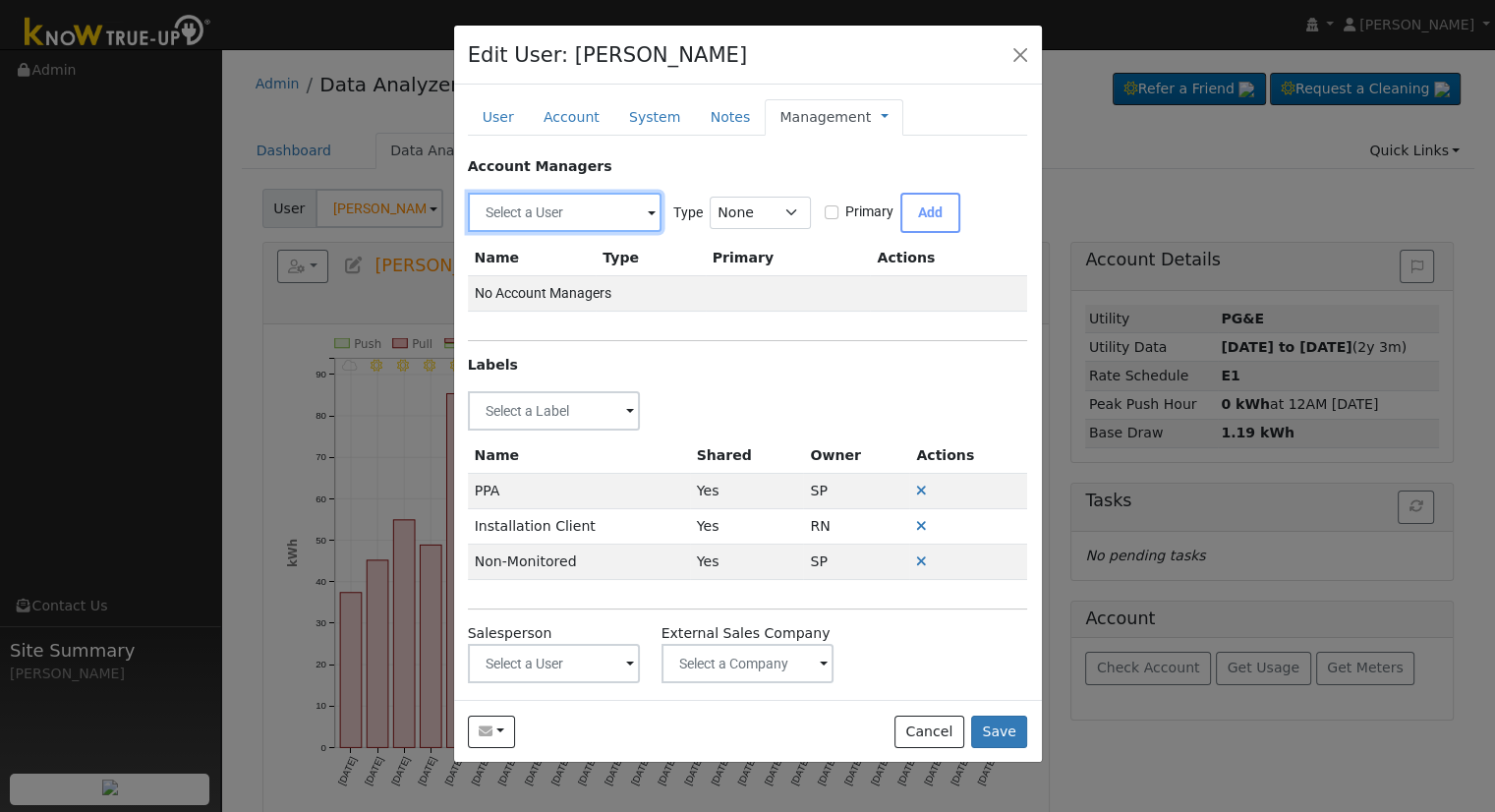
click at [567, 203] on input "text" at bounding box center [564, 212] width 194 height 40
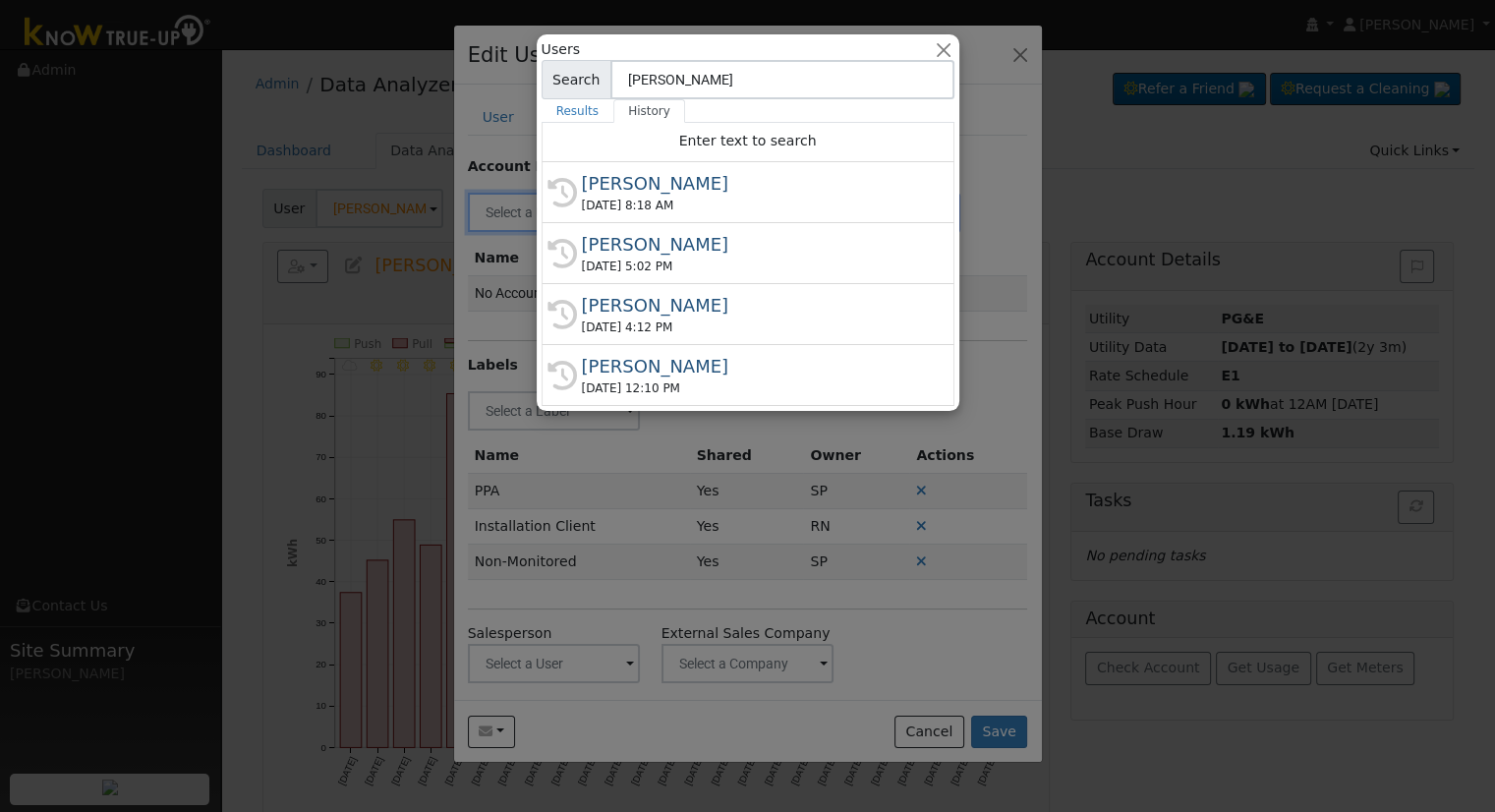
type input "[PERSON_NAME]"
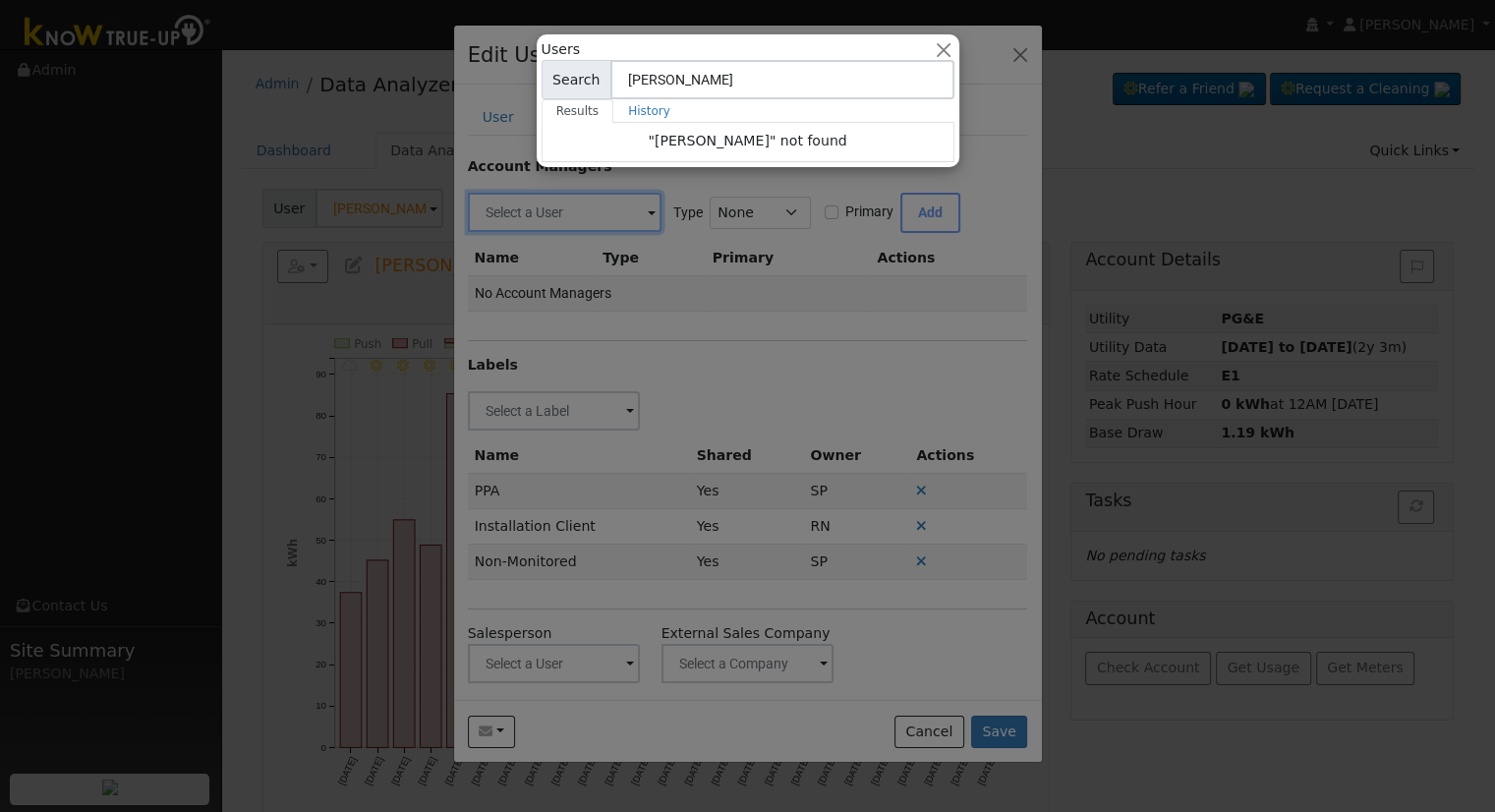
drag, startPoint x: 717, startPoint y: 75, endPoint x: 557, endPoint y: 71, distance: 160.0
click at [557, 71] on div "Search [PERSON_NAME]" at bounding box center [748, 79] width 413 height 40
type input "[PERSON_NAME]"
click at [942, 45] on button "button" at bounding box center [942, 50] width 21 height 21
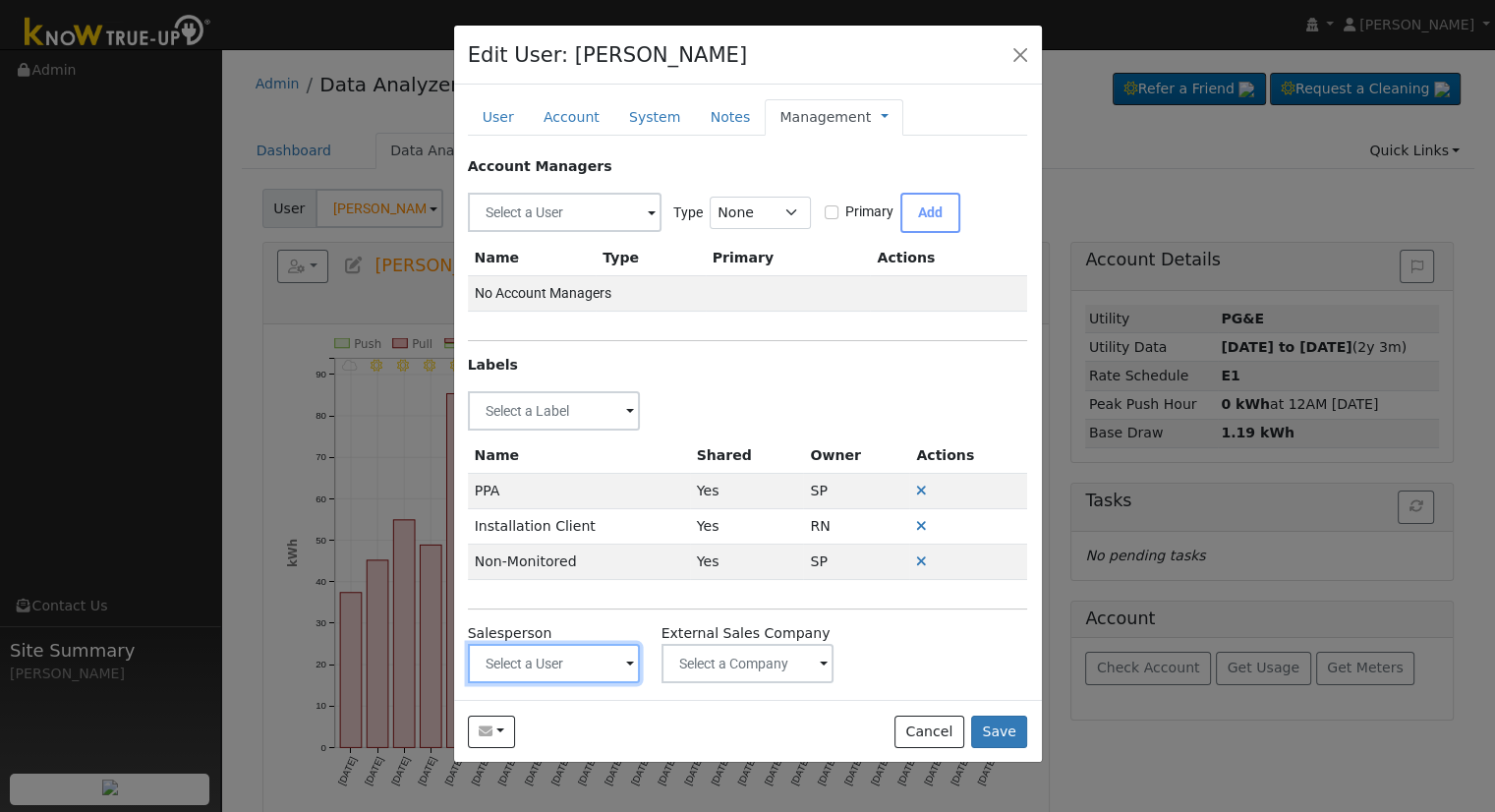
click at [556, 649] on input "text" at bounding box center [554, 663] width 173 height 40
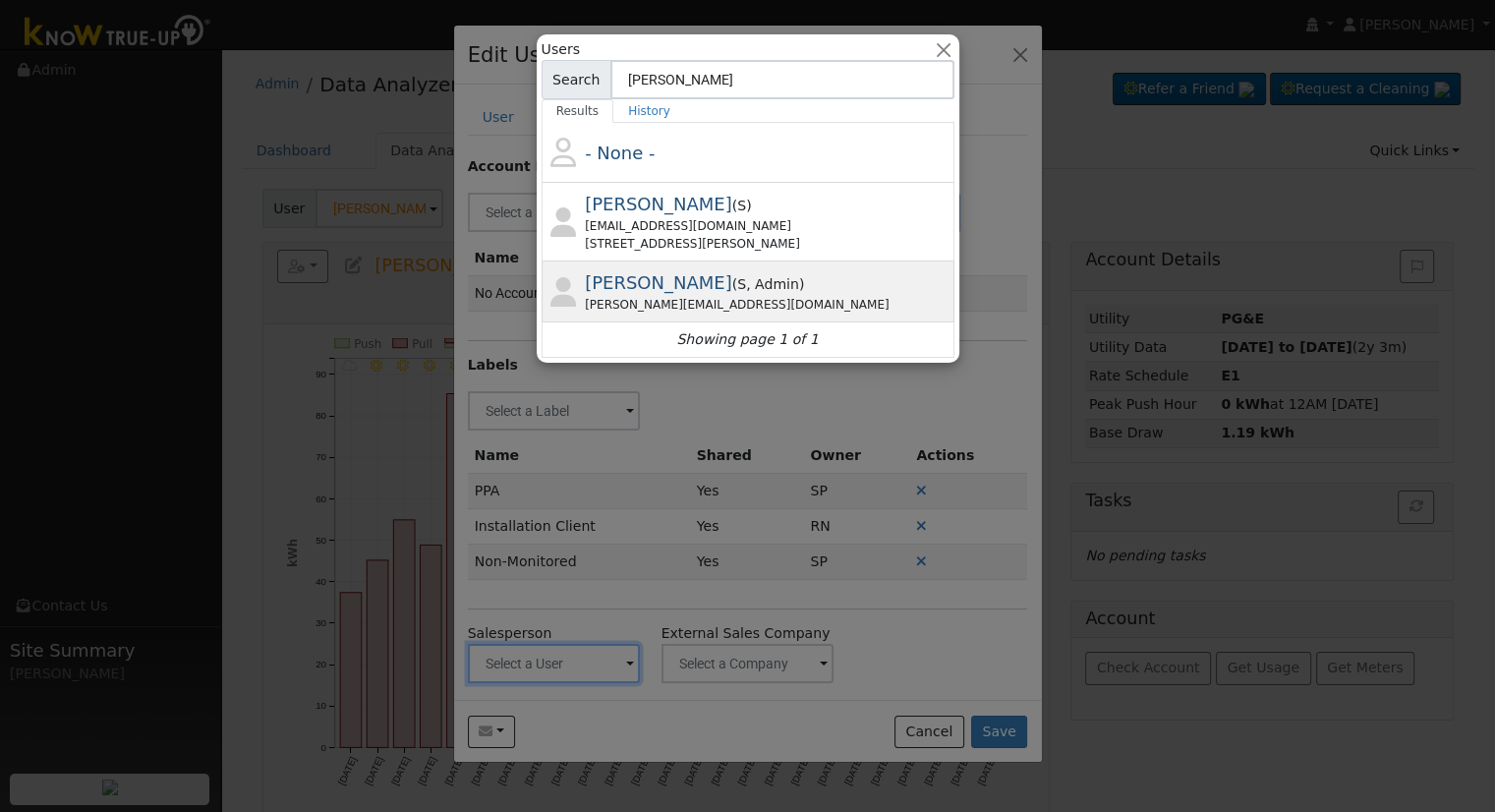
type input "[PERSON_NAME]"
click at [780, 283] on div "[PERSON_NAME] ( S , Admin ) [EMAIL_ADDRESS][DOMAIN_NAME]" at bounding box center [766, 291] width 364 height 45
type input "[PERSON_NAME]"
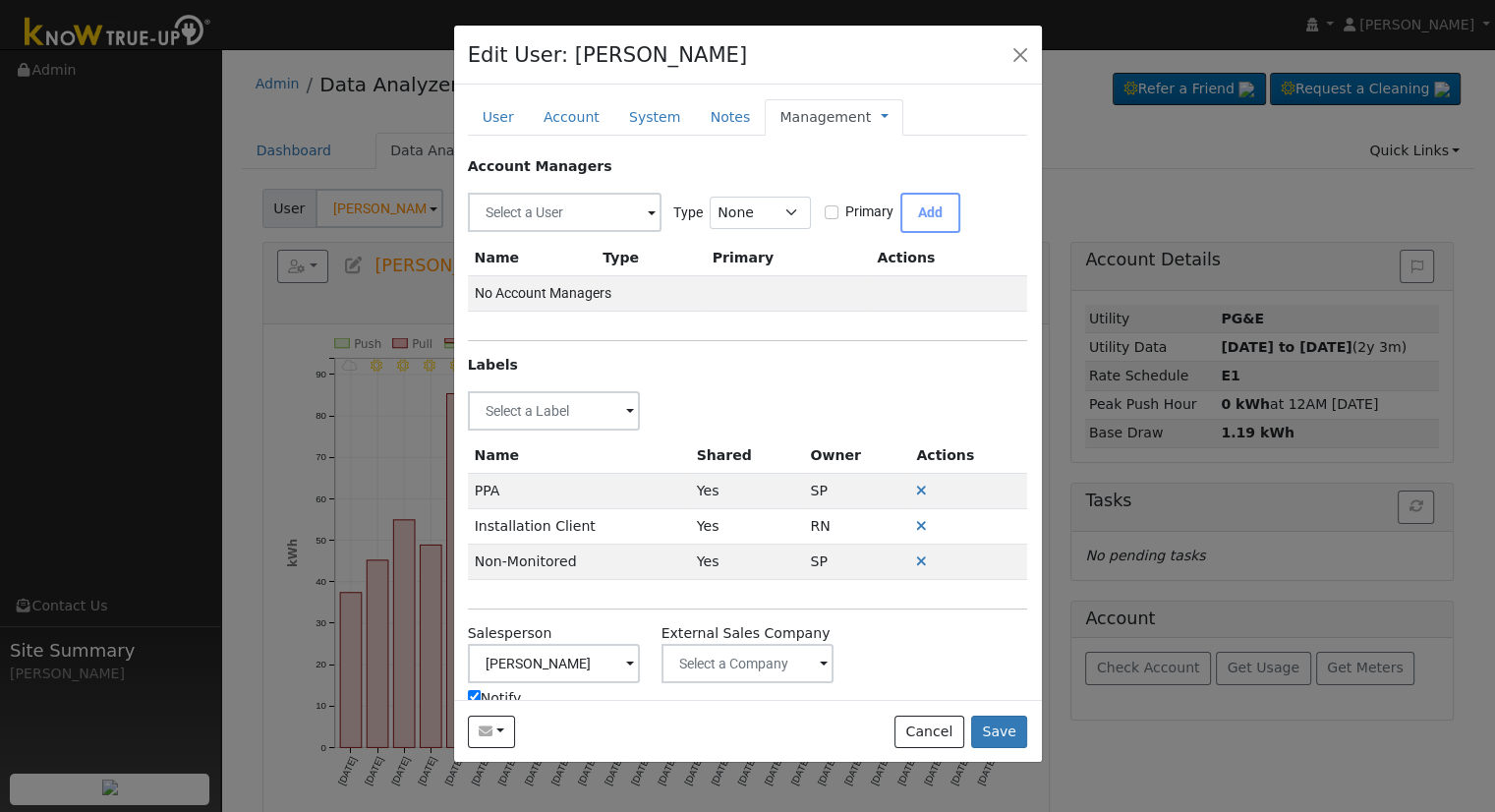
click at [474, 693] on input "Notify" at bounding box center [474, 696] width 13 height 13
checkbox input "false"
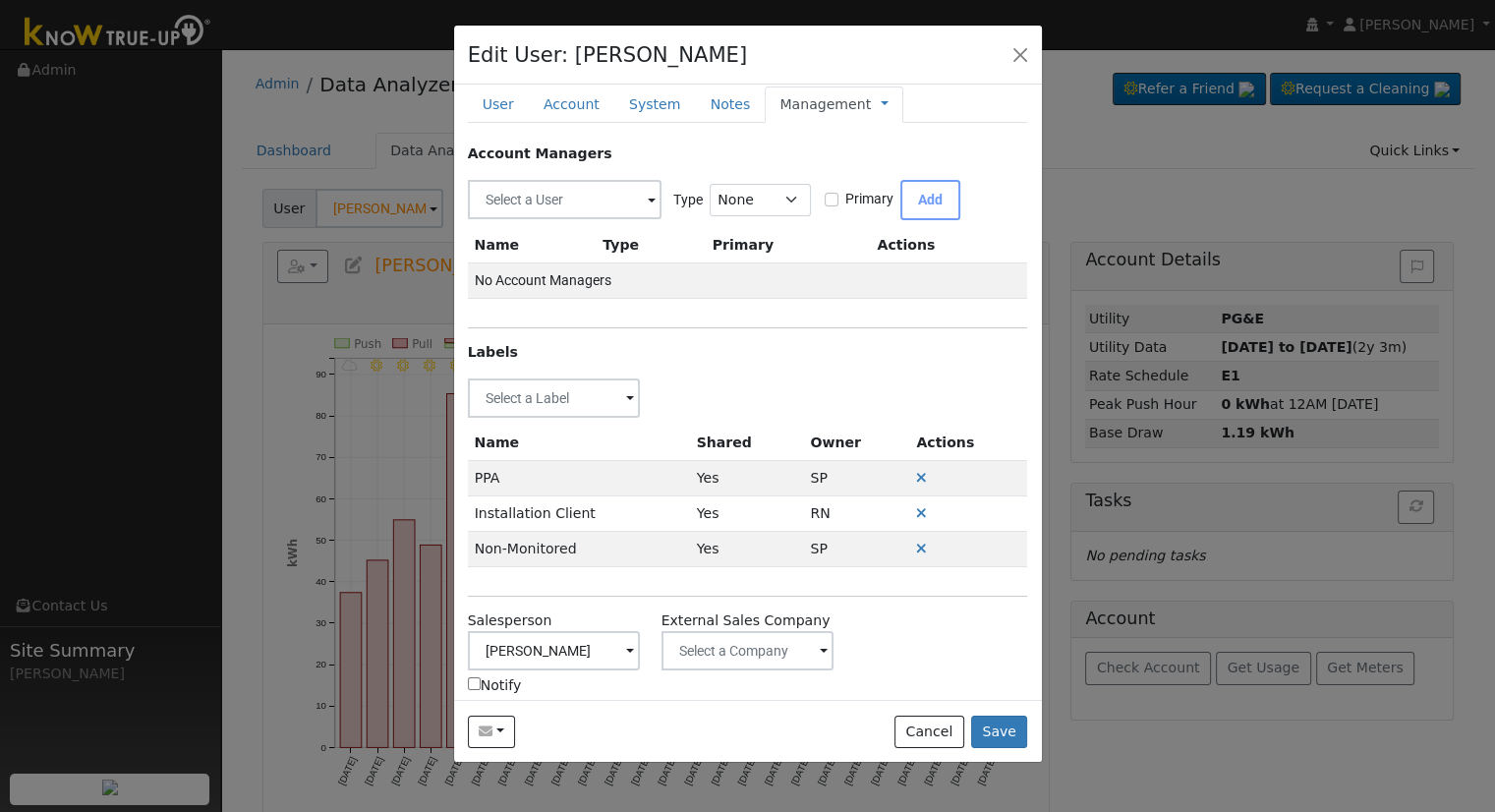
scroll to position [0, 0]
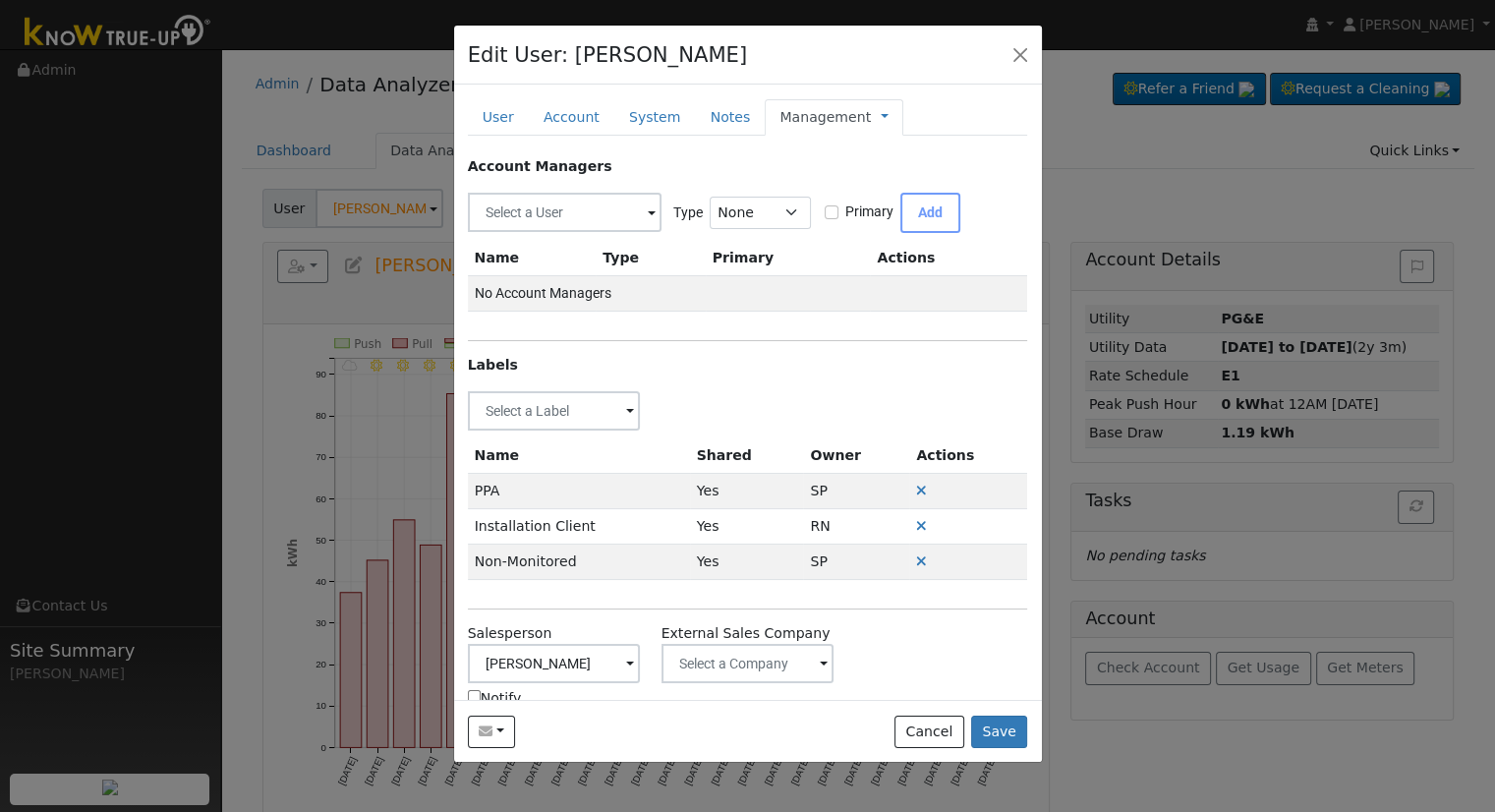
click at [821, 117] on link "Management" at bounding box center [825, 117] width 91 height 21
click at [1011, 735] on button "Save" at bounding box center [999, 733] width 57 height 34
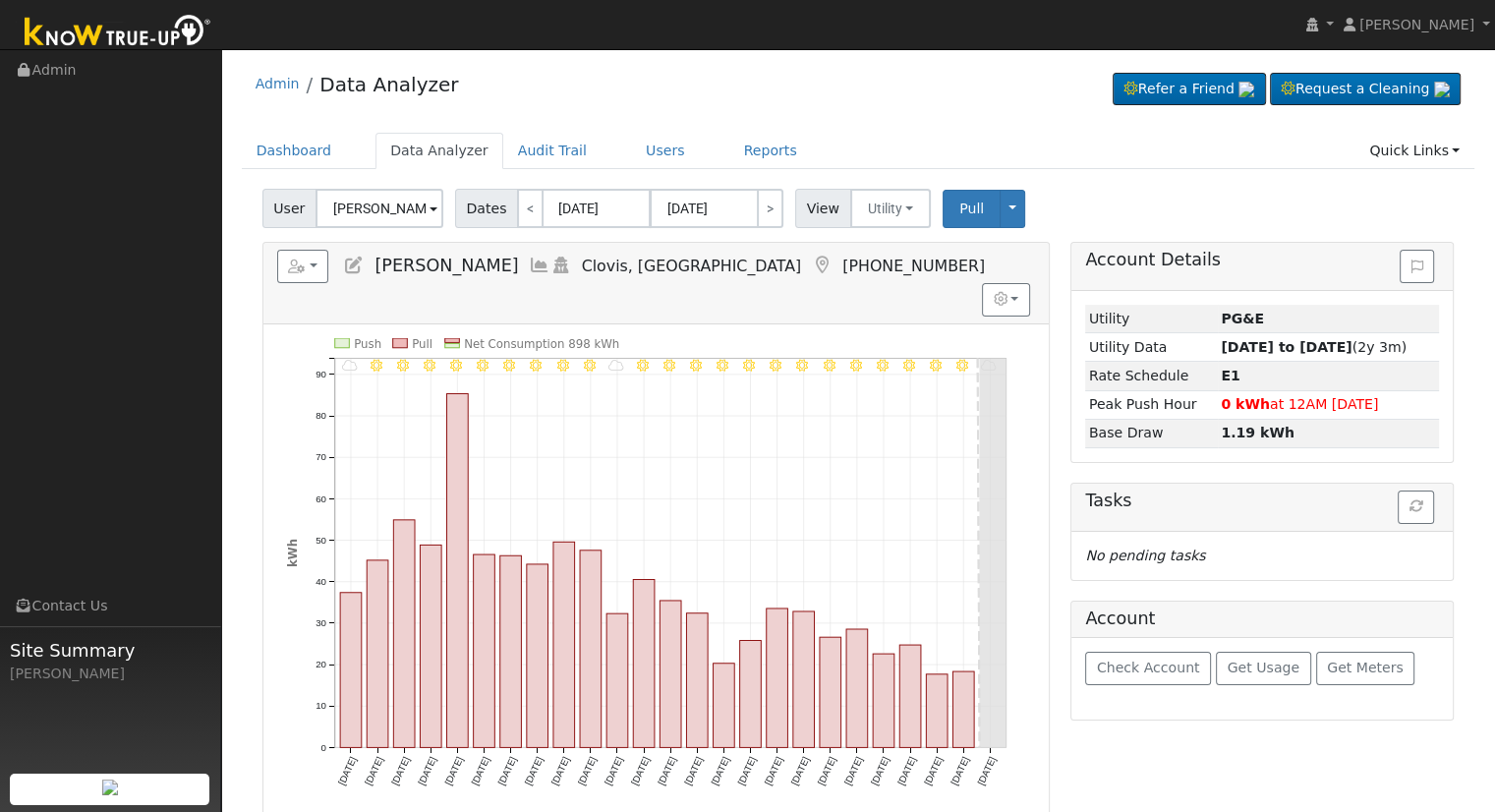
click at [350, 262] on icon at bounding box center [353, 265] width 22 height 18
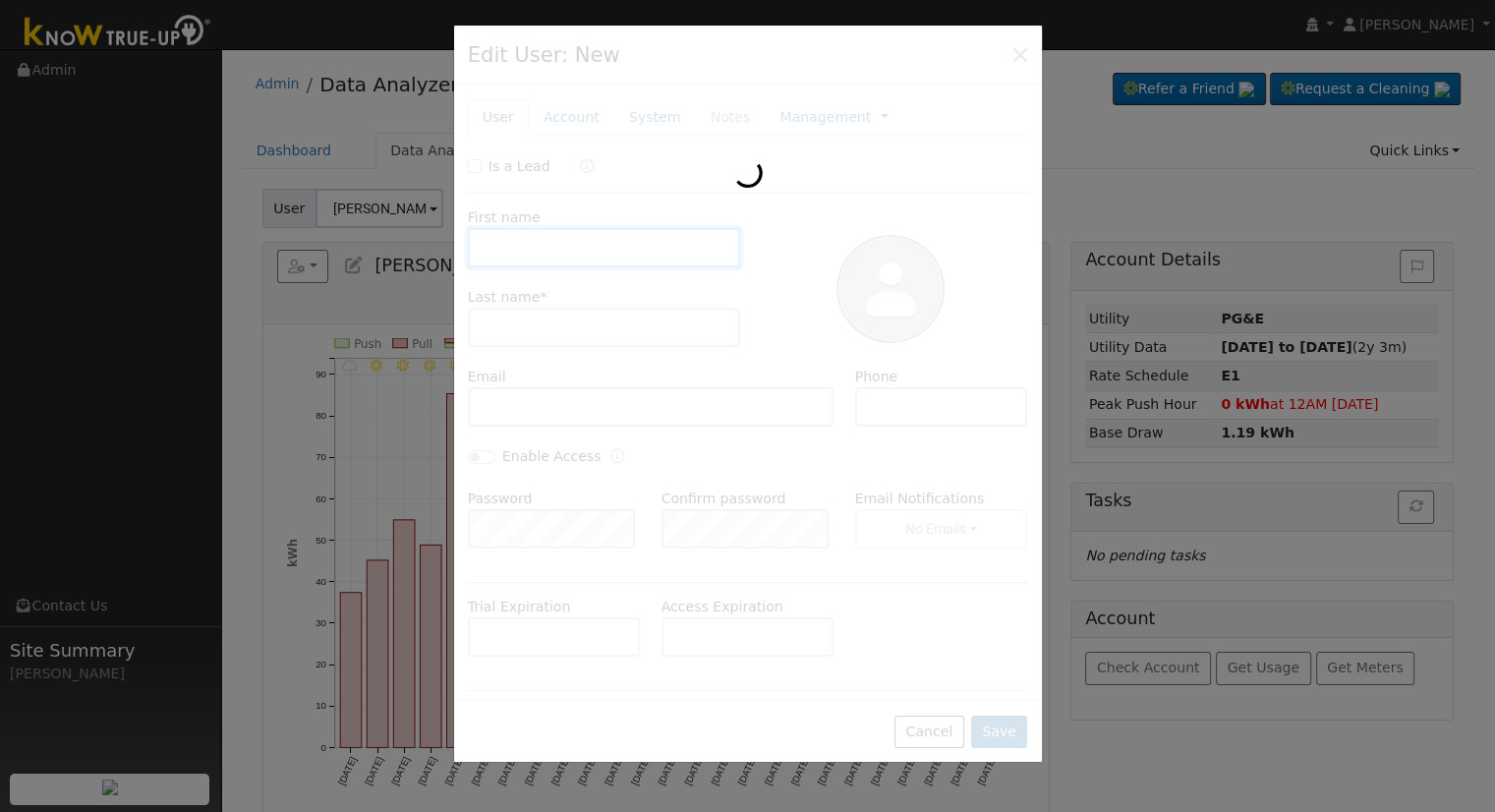
type input "[PERSON_NAME]"
type input "[EMAIL_ADDRESS][DOMAIN_NAME]"
type input "[PHONE_NUMBER]"
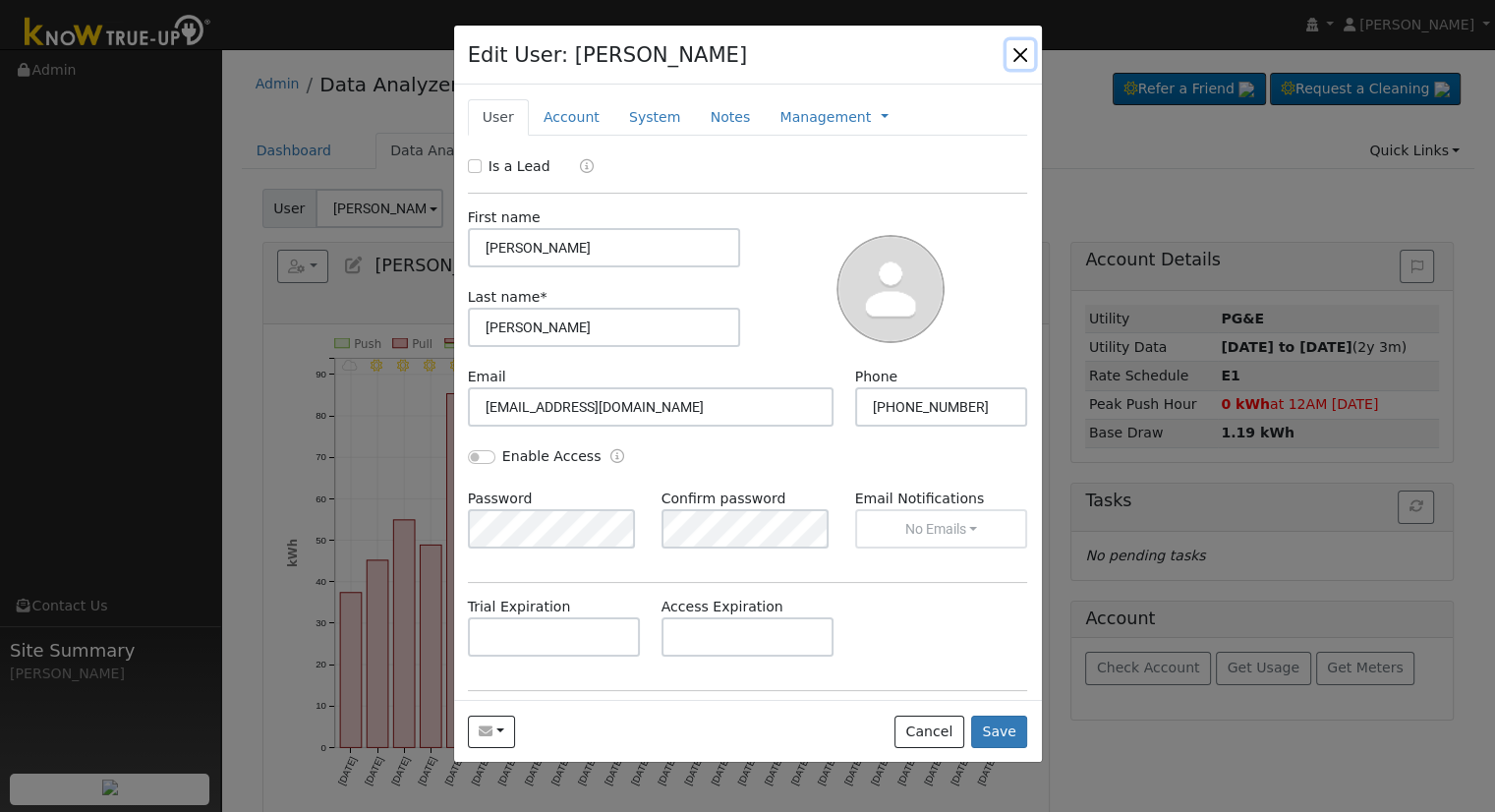
click at [1014, 61] on button "button" at bounding box center [1020, 55] width 28 height 28
